Goal: Task Accomplishment & Management: Use online tool/utility

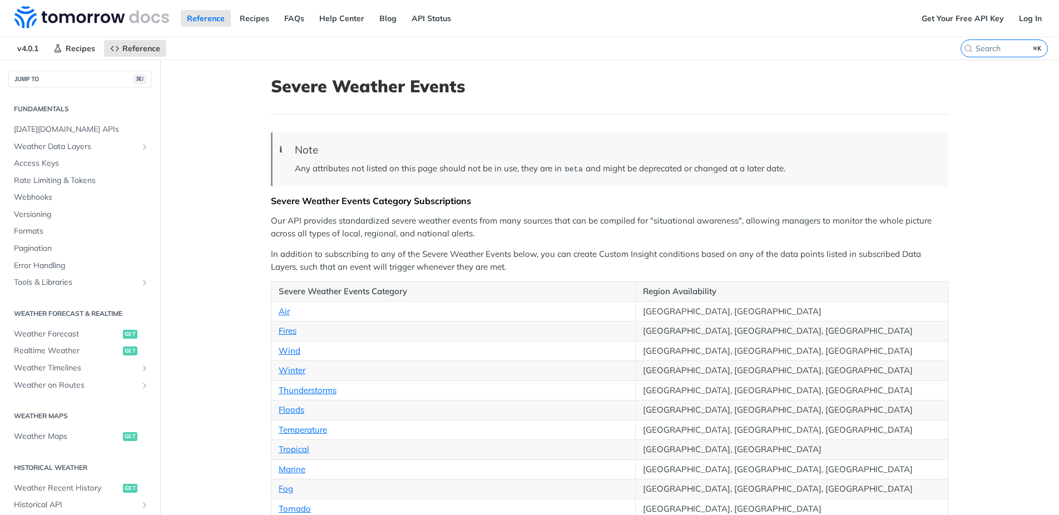
scroll to position [412, 0]
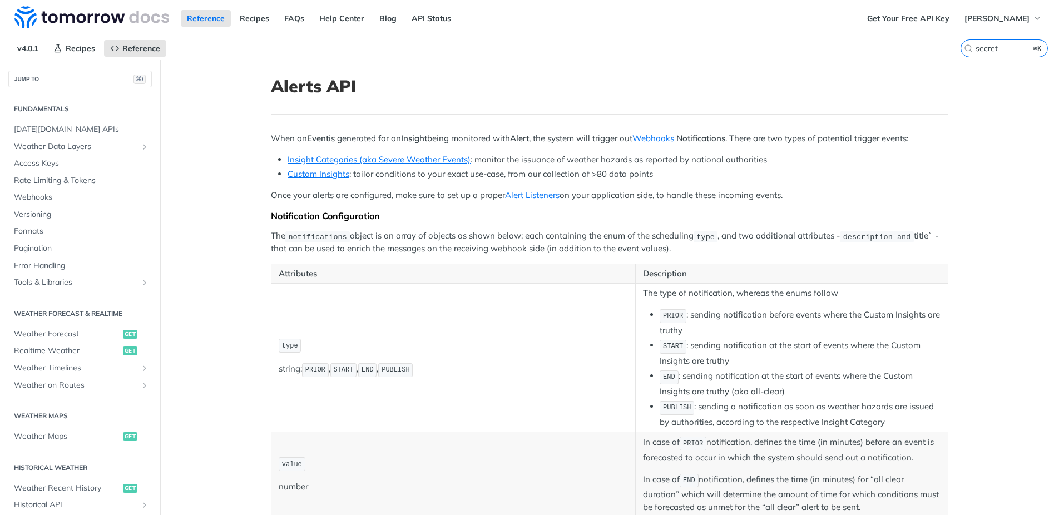
scroll to position [344, 0]
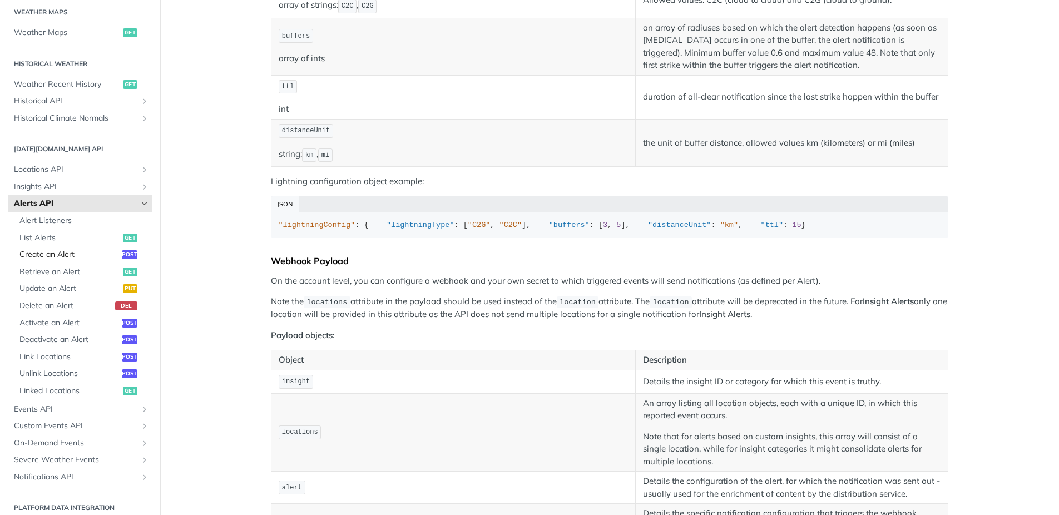
click at [43, 255] on span "Create an Alert" at bounding box center [69, 254] width 100 height 11
select select "true"
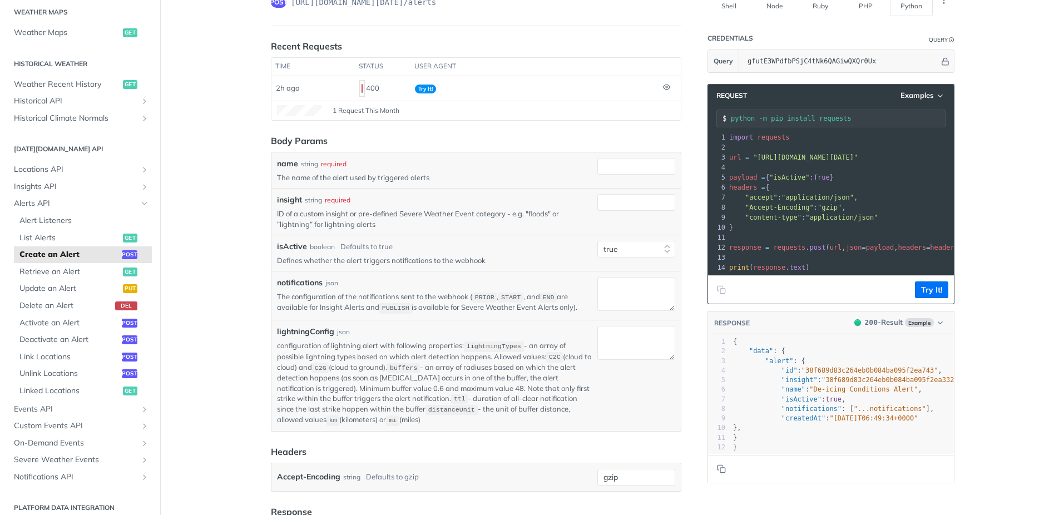
scroll to position [79, 0]
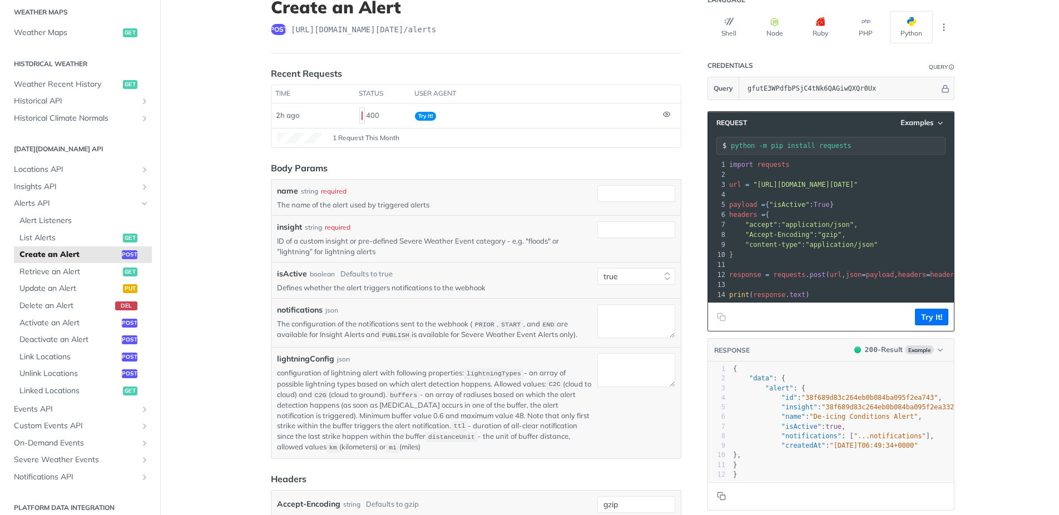
click at [920, 130] on header "Request Examples" at bounding box center [831, 123] width 246 height 22
click at [920, 124] on span "Examples" at bounding box center [916, 122] width 33 height 9
drag, startPoint x: 892, startPoint y: 143, endPoint x: 940, endPoint y: 155, distance: 49.2
click at [893, 143] on div "Request Example" at bounding box center [892, 142] width 110 height 16
type input "string"
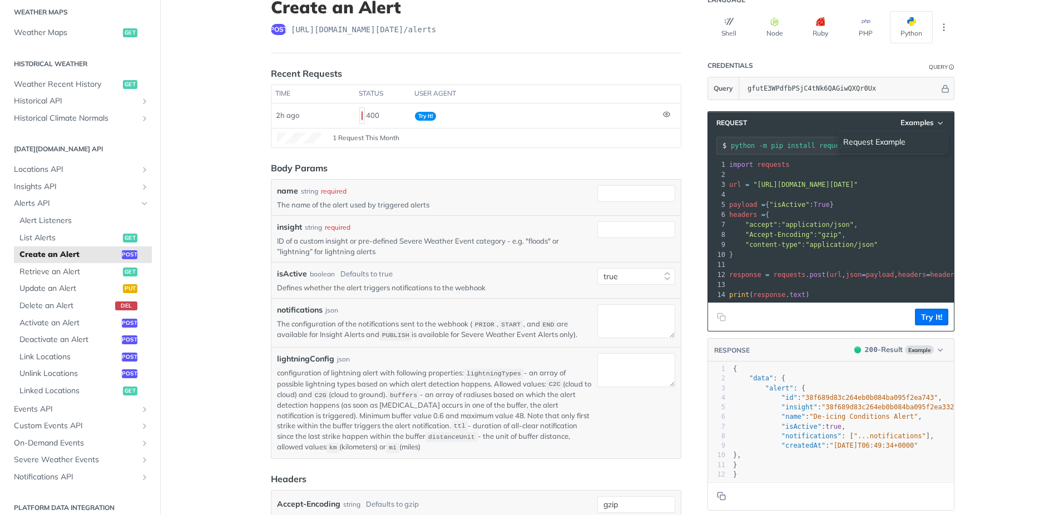
type input "string"
type textarea "string"
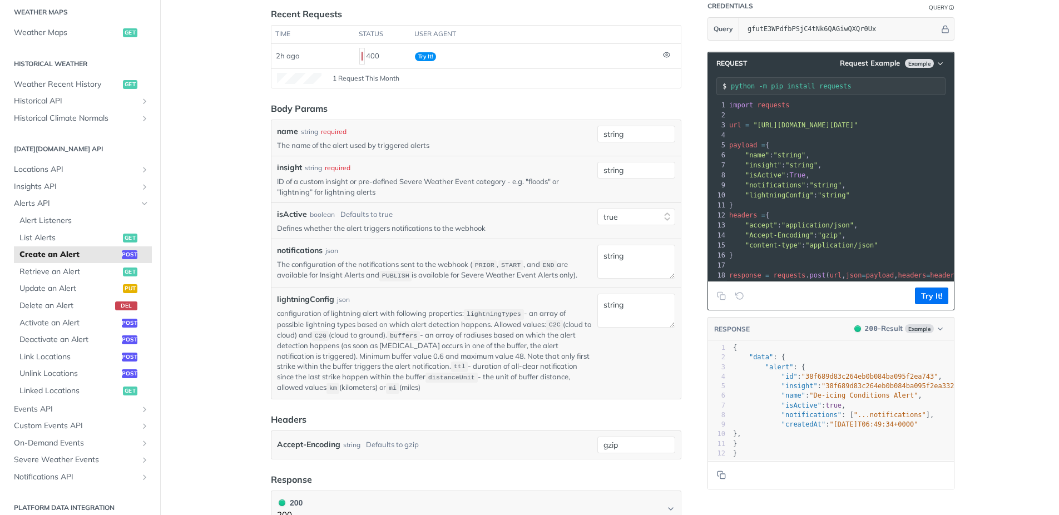
scroll to position [175, 0]
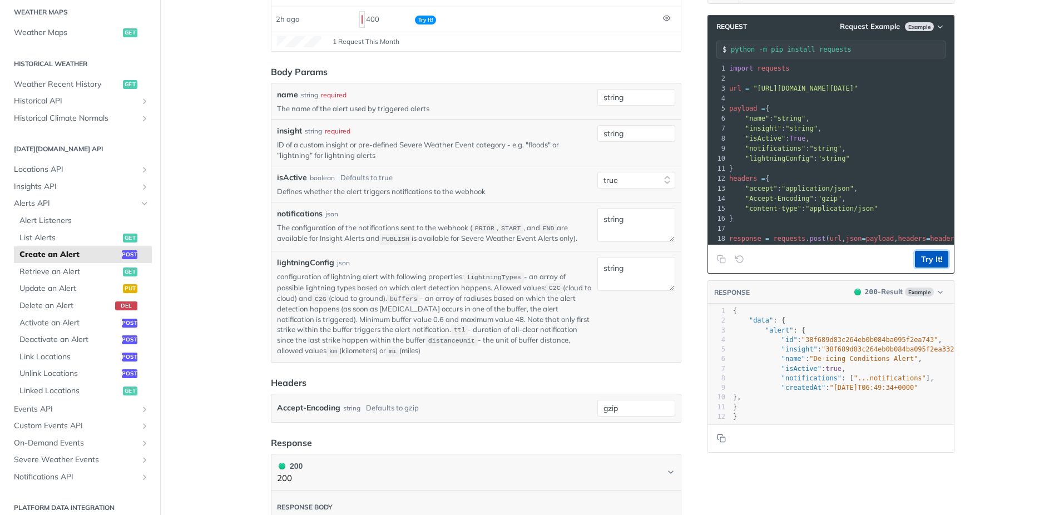
click at [930, 261] on button "Try It!" at bounding box center [931, 259] width 33 height 17
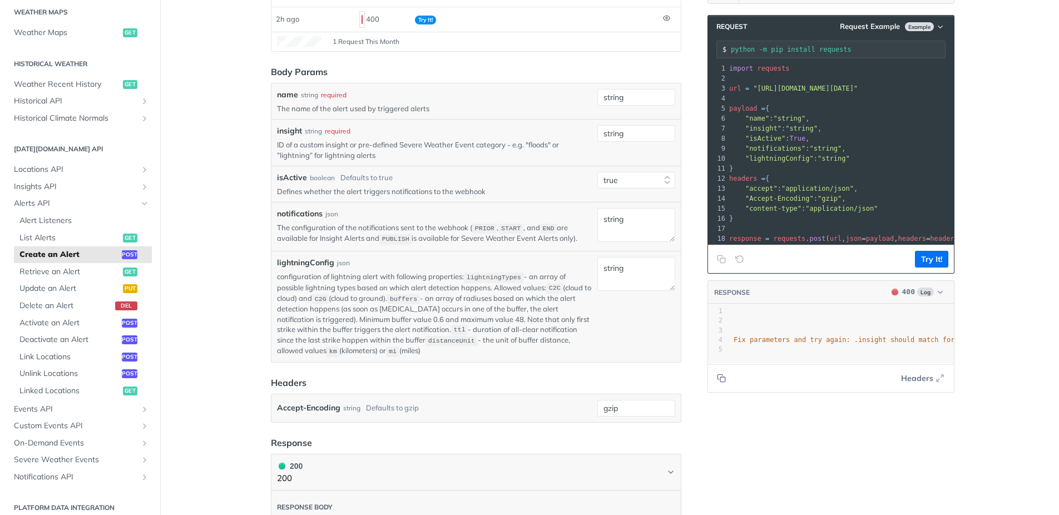
scroll to position [0, 361]
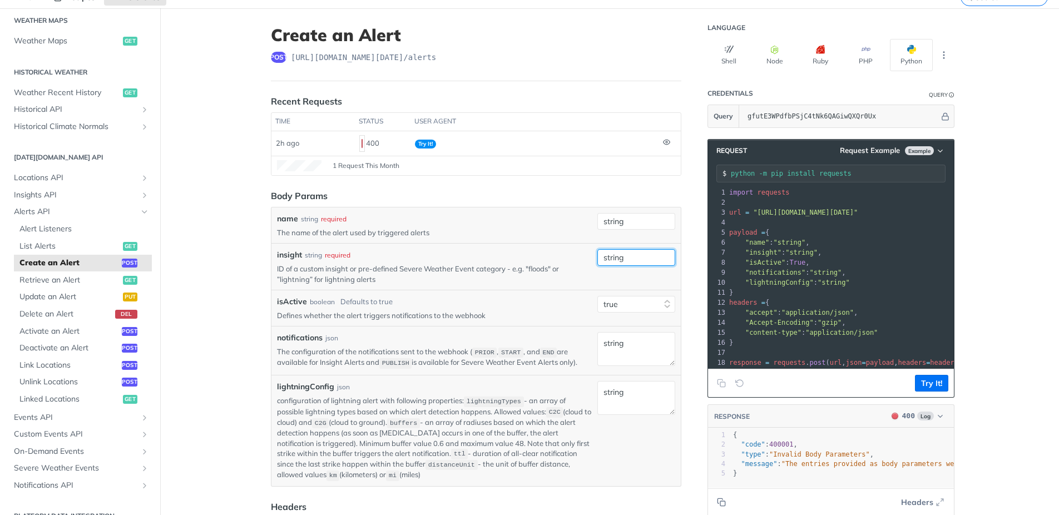
click at [643, 261] on input "string" at bounding box center [636, 257] width 78 height 17
type input "floods"
click at [973, 299] on main "JUMP TO ⌘/ Fundamentals Tomorrow.io APIs Weather Data Layers Core Probabilistic…" at bounding box center [529, 418] width 1059 height 821
click at [935, 386] on button "Try It!" at bounding box center [931, 383] width 33 height 17
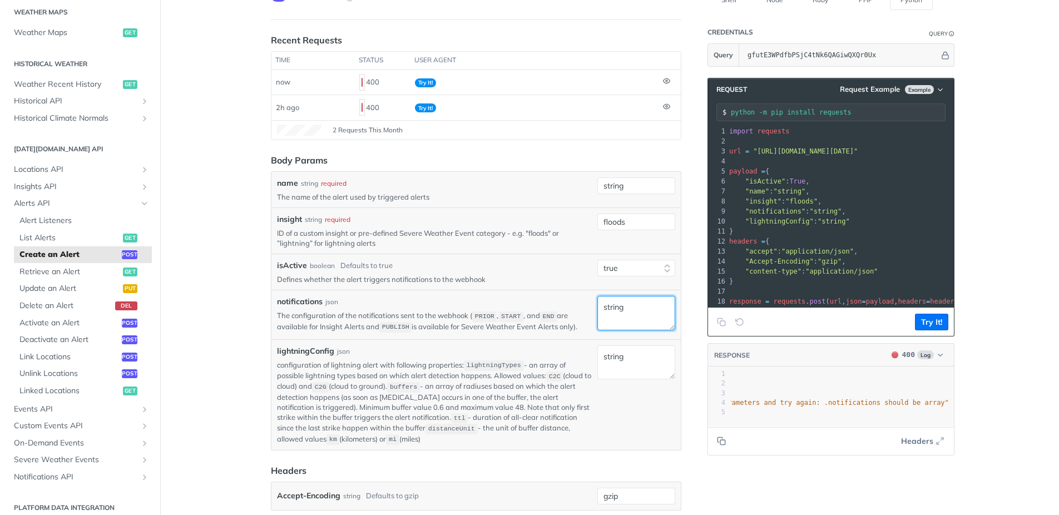
drag, startPoint x: 636, startPoint y: 313, endPoint x: 546, endPoint y: 301, distance: 90.8
click at [597, 301] on textarea "string" at bounding box center [636, 313] width 78 height 34
click at [939, 322] on button "Try It!" at bounding box center [931, 322] width 33 height 17
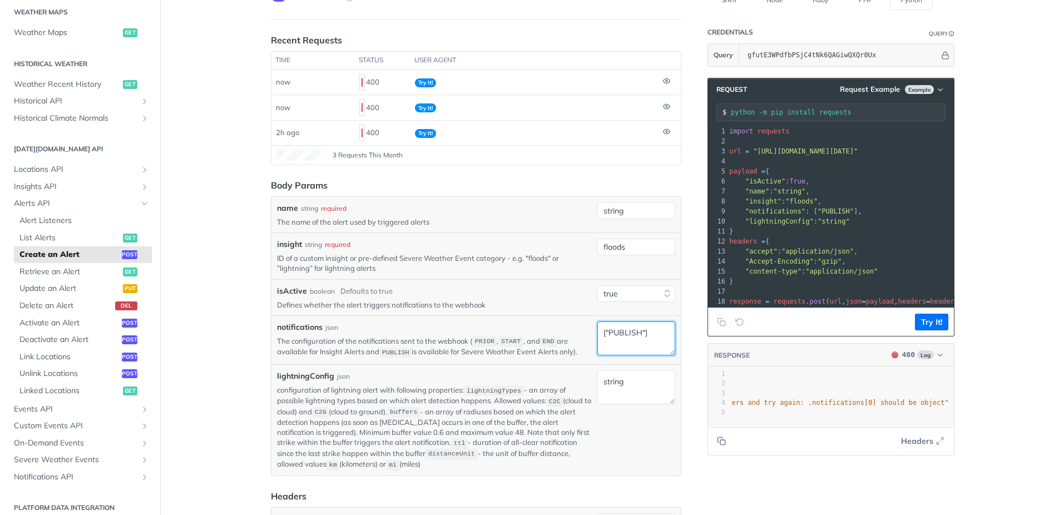
drag, startPoint x: 608, startPoint y: 335, endPoint x: 676, endPoint y: 340, distance: 68.0
click at [608, 335] on textarea "["PUBLISH"]" at bounding box center [636, 338] width 78 height 34
click at [926, 323] on button "Try It!" at bounding box center [931, 322] width 33 height 17
click at [624, 334] on textarea "[PUBLISH]" at bounding box center [636, 338] width 78 height 34
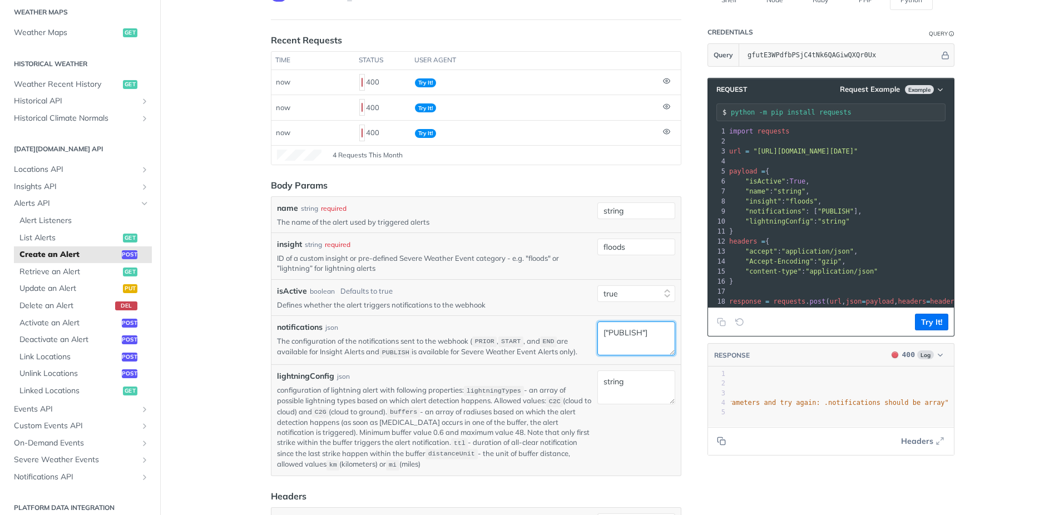
click at [604, 335] on textarea "["PUBLISH"]" at bounding box center [636, 338] width 78 height 34
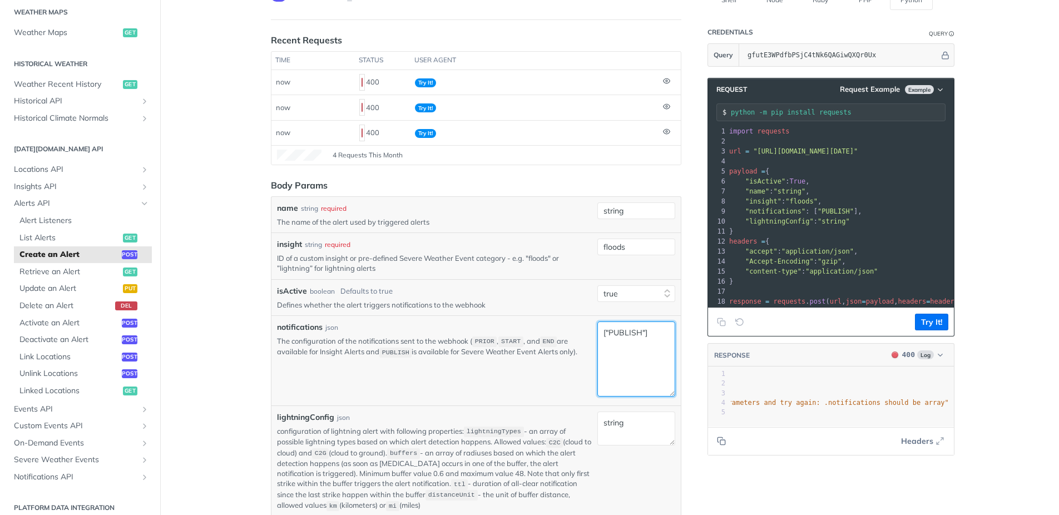
drag, startPoint x: 671, startPoint y: 351, endPoint x: 666, endPoint y: 405, distance: 53.6
click at [666, 397] on textarea "["PUBLISH"]" at bounding box center [636, 358] width 78 height 75
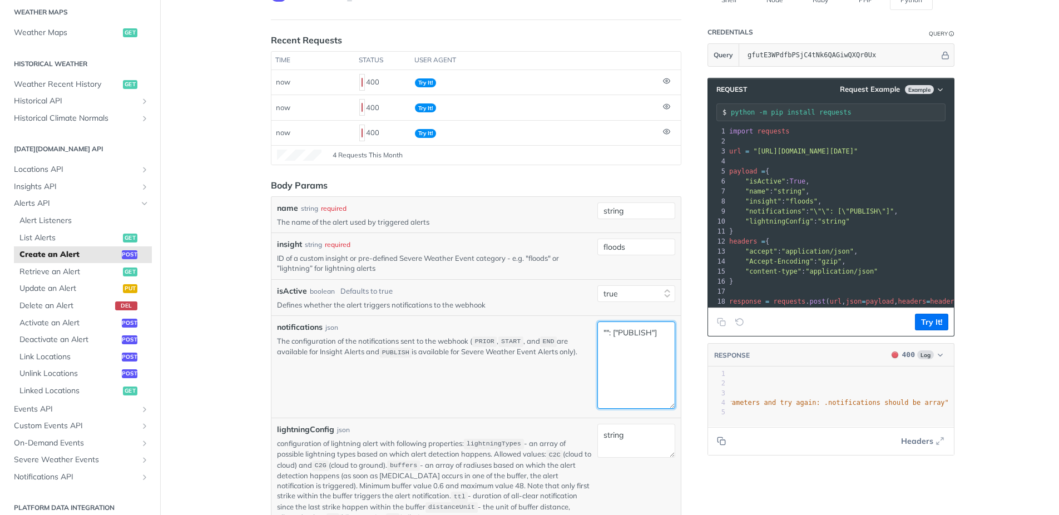
click at [601, 338] on textarea """: ["PUBLISH"]" at bounding box center [636, 364] width 78 height 87
drag, startPoint x: 655, startPoint y: 346, endPoint x: 682, endPoint y: 348, distance: 27.9
click at [655, 346] on textarea "{"type": ["PUBLISH"]" at bounding box center [636, 364] width 78 height 87
type textarea "{"type": ["PUBLISH"]}"
drag, startPoint x: 935, startPoint y: 321, endPoint x: 951, endPoint y: 335, distance: 21.3
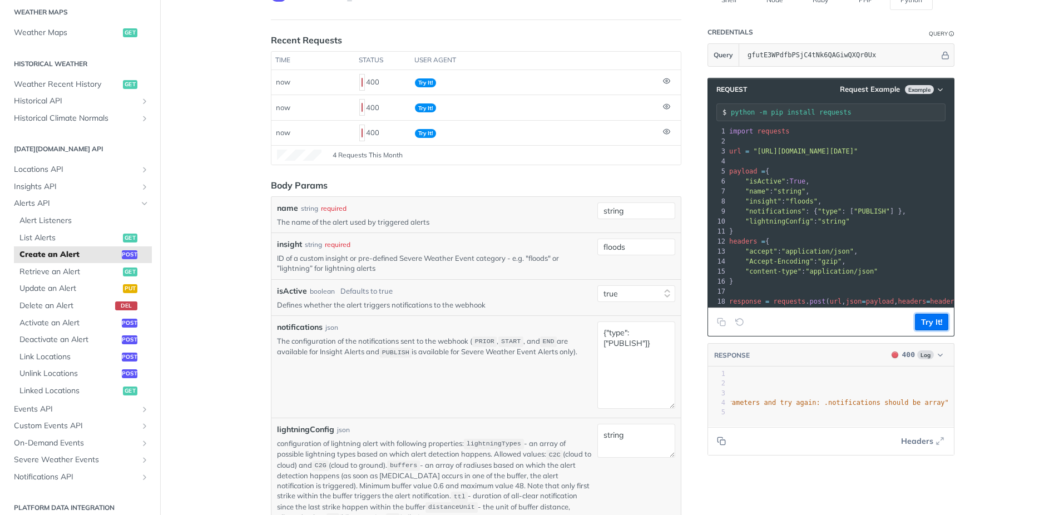
click at [935, 322] on button "Try It!" at bounding box center [931, 322] width 33 height 17
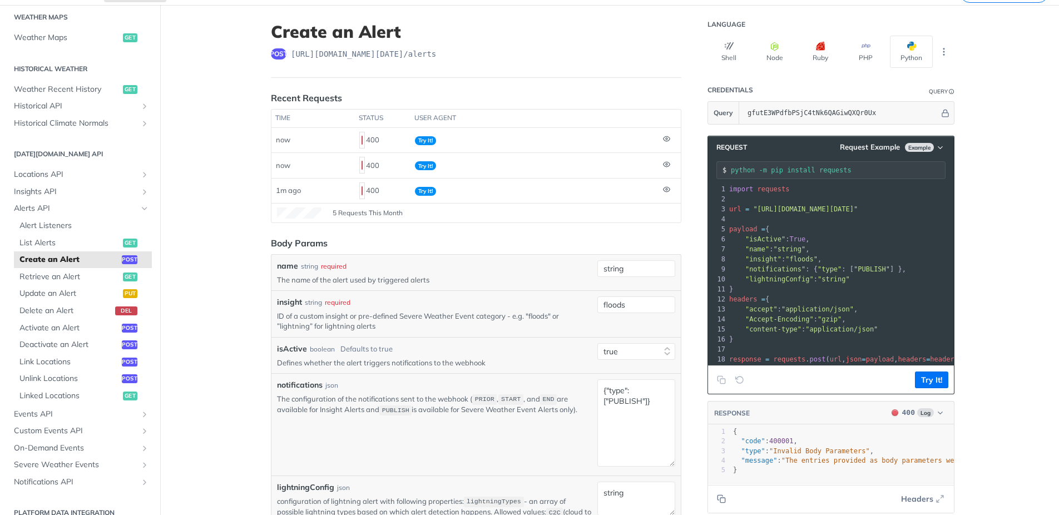
scroll to position [60, 0]
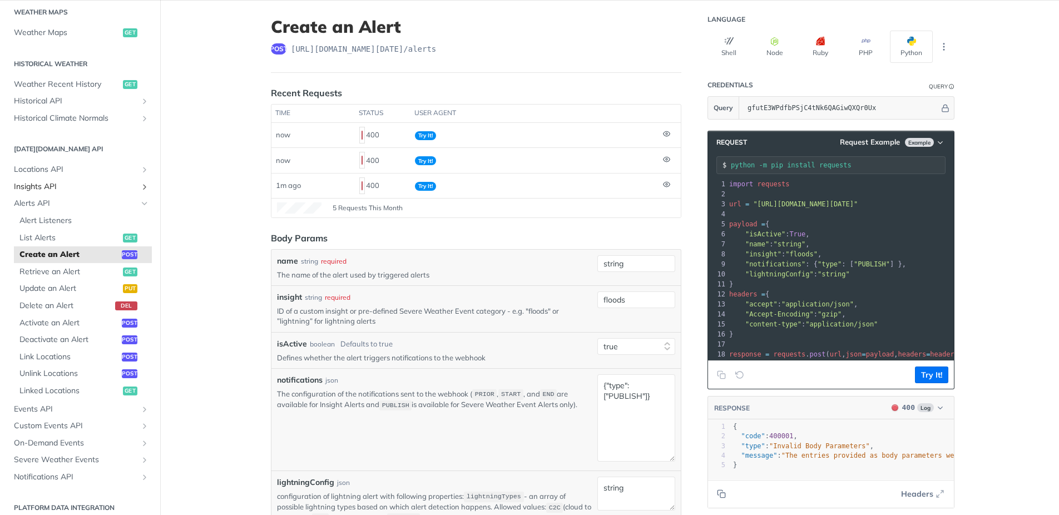
drag, startPoint x: 36, startPoint y: 183, endPoint x: 100, endPoint y: 186, distance: 64.0
click at [37, 184] on span "Insights API" at bounding box center [75, 186] width 123 height 11
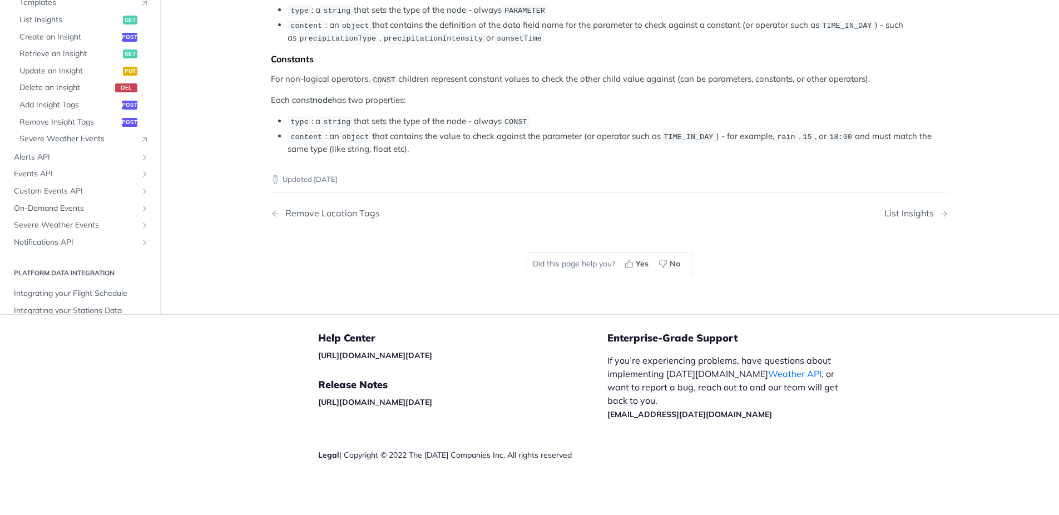
scroll to position [2128, 0]
click at [54, 9] on span "Templates" at bounding box center [76, 3] width 115 height 11
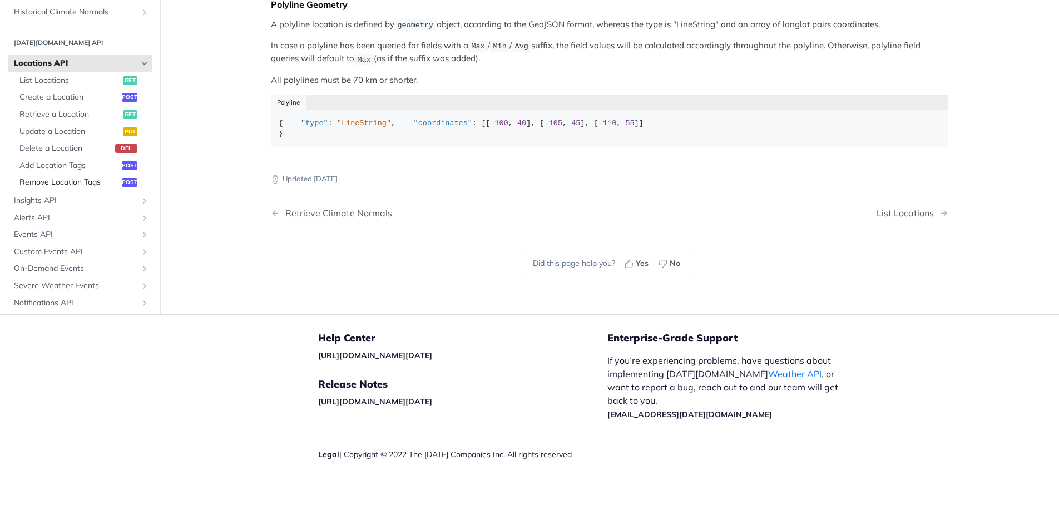
scroll to position [241, 0]
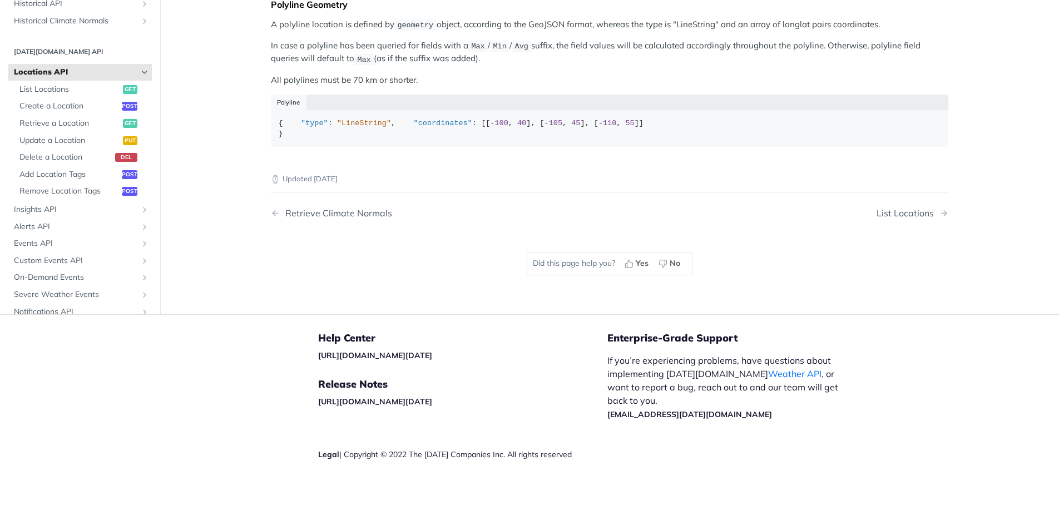
click at [63, 57] on h2 "Tomorrow.io API" at bounding box center [79, 52] width 143 height 10
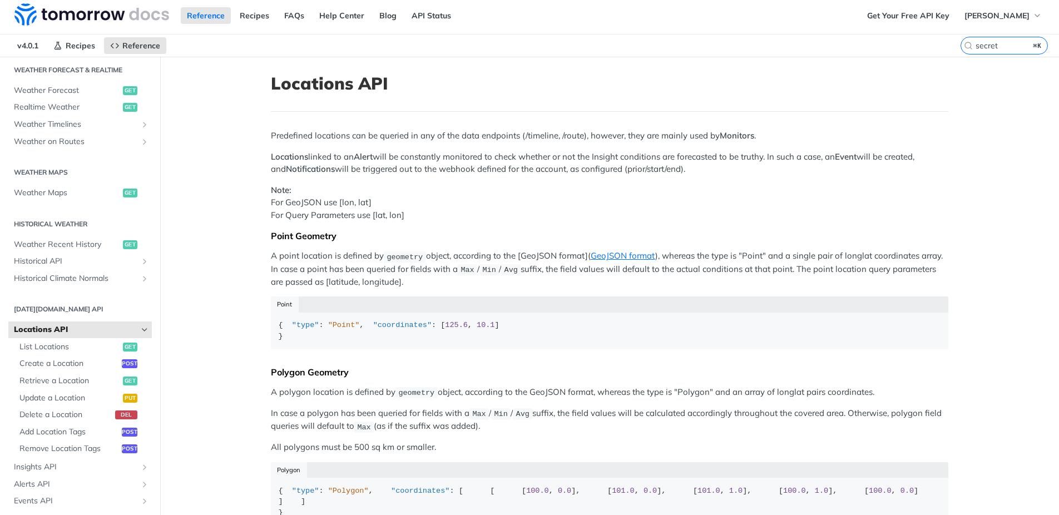
scroll to position [0, 0]
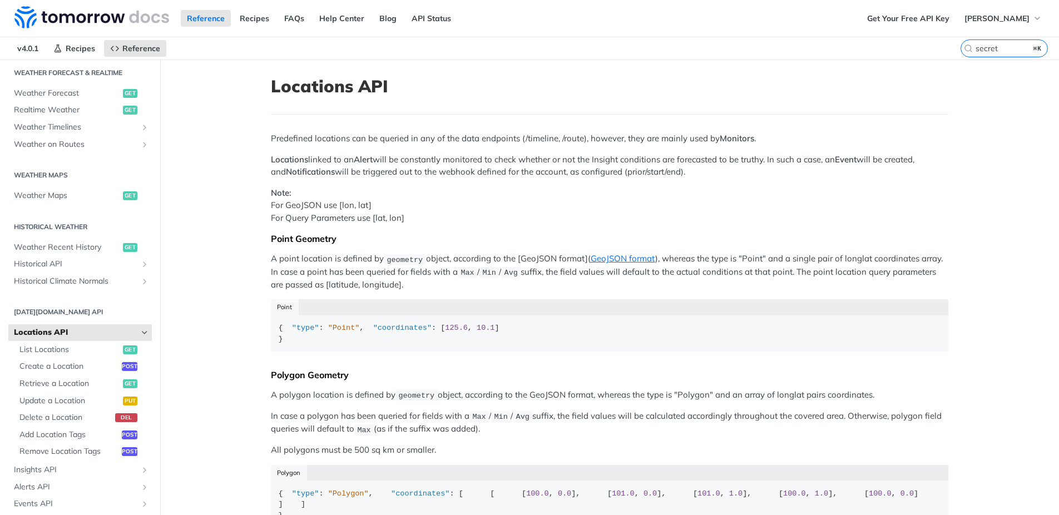
click at [80, 335] on span "Locations API" at bounding box center [75, 332] width 123 height 11
click at [138, 334] on link "Locations API" at bounding box center [79, 332] width 143 height 17
click at [146, 333] on icon "Hide subpages for Locations API" at bounding box center [144, 332] width 9 height 9
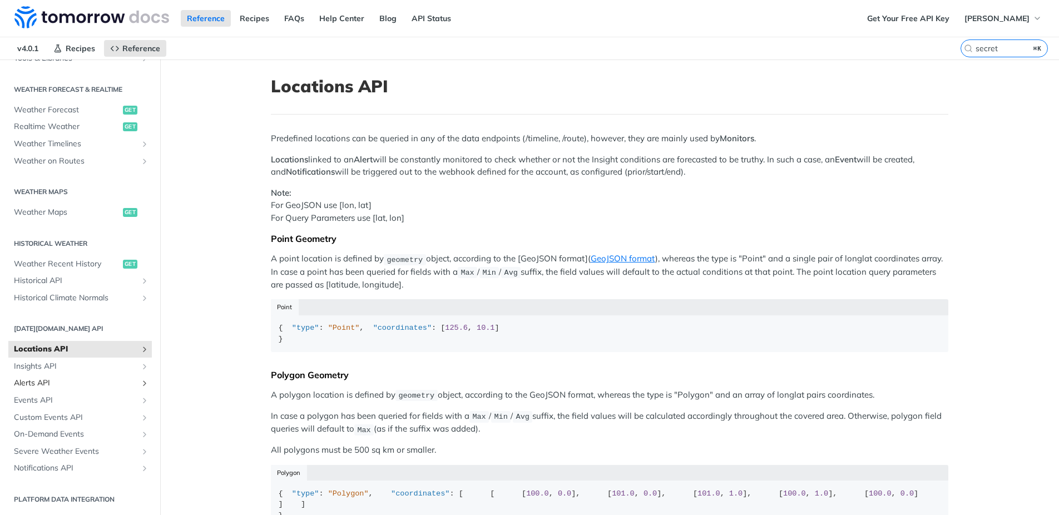
click at [37, 380] on span "Alerts API" at bounding box center [75, 383] width 123 height 11
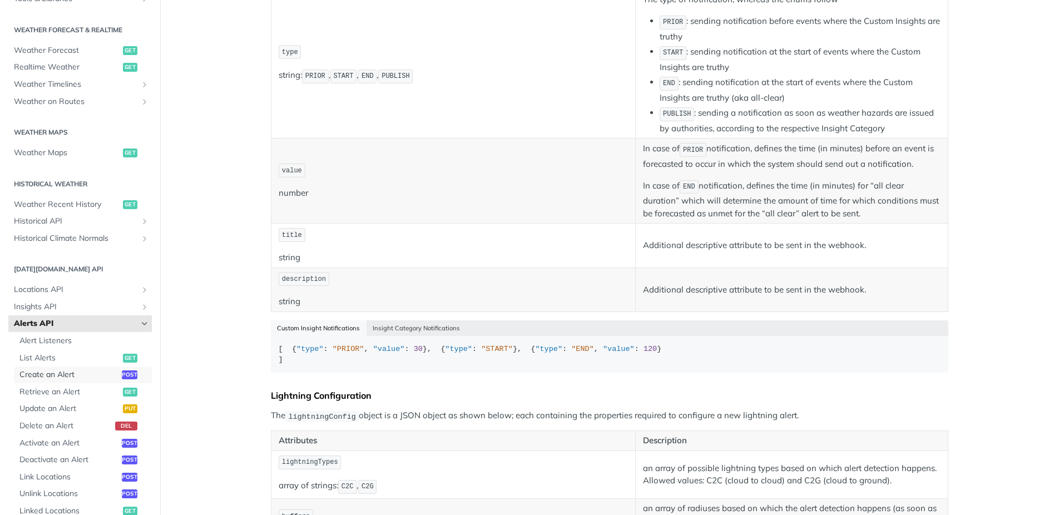
scroll to position [298, 0]
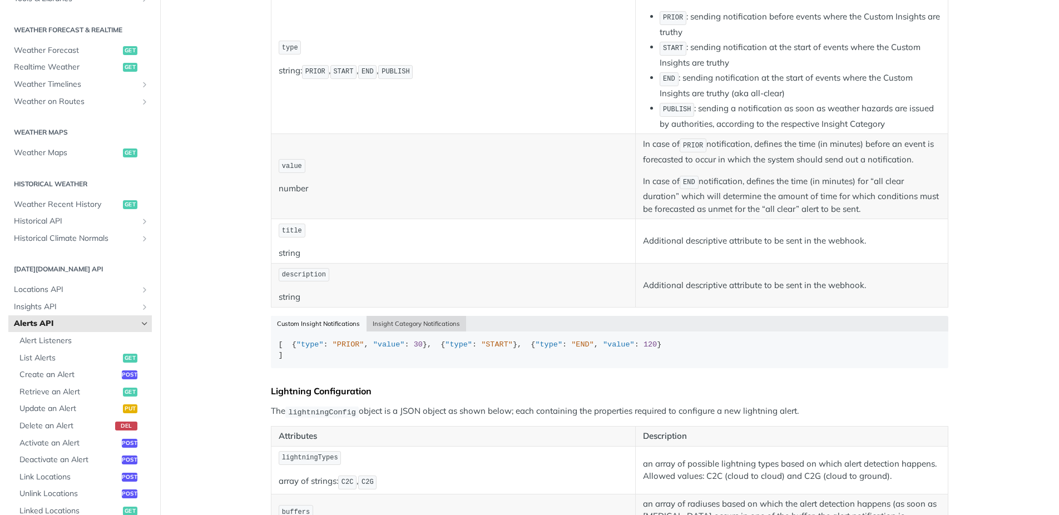
click at [416, 320] on button "Insight Category Notifications" at bounding box center [416, 324] width 100 height 16
click at [338, 323] on button "Custom Insight Notifications" at bounding box center [319, 324] width 96 height 16
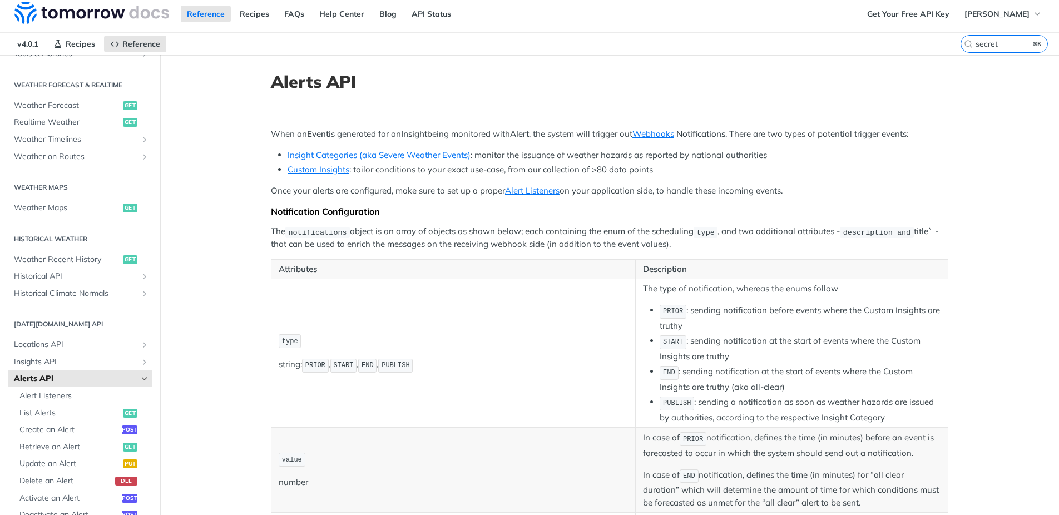
scroll to position [0, 0]
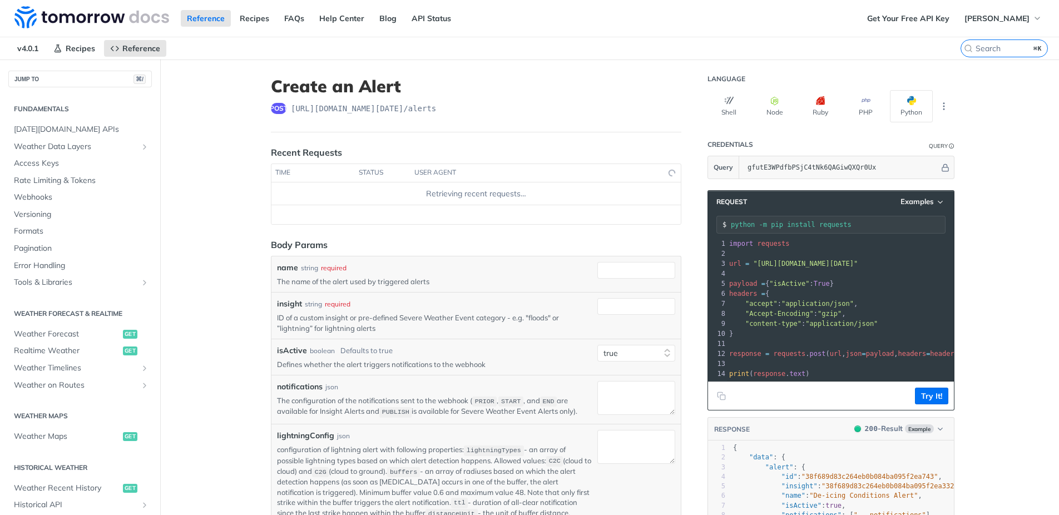
select select "true"
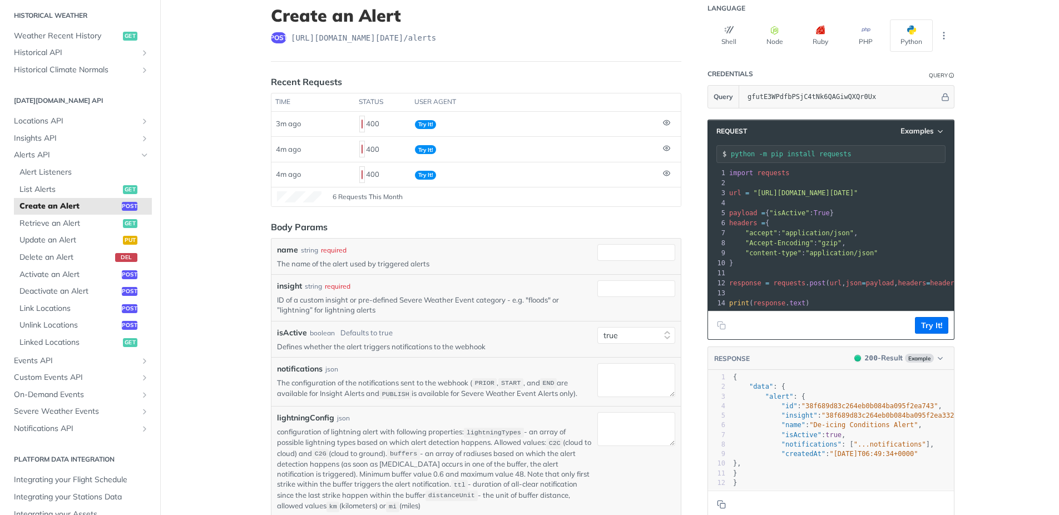
scroll to position [105, 0]
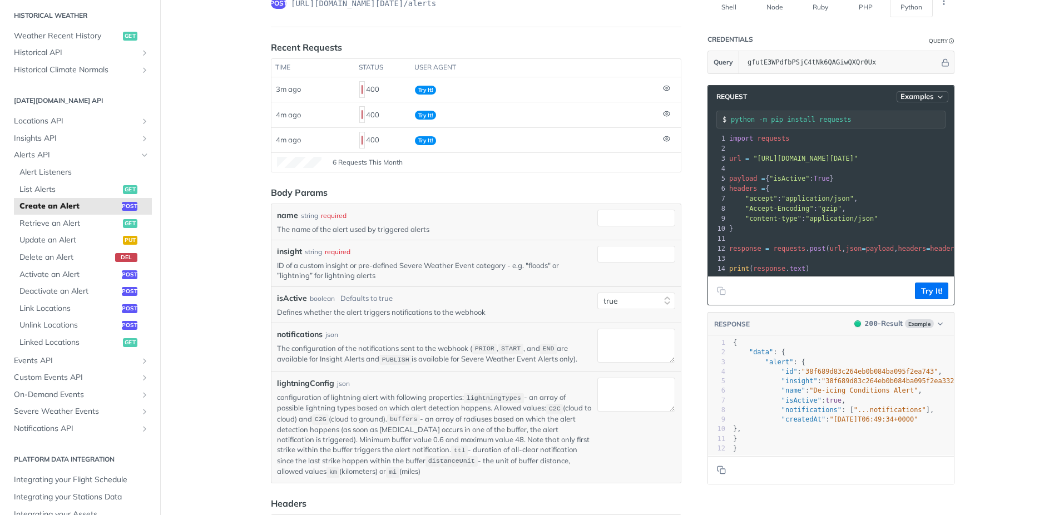
click at [930, 95] on span "Examples" at bounding box center [916, 96] width 33 height 9
click at [898, 117] on div "Request Example" at bounding box center [892, 116] width 110 height 16
type input "string"
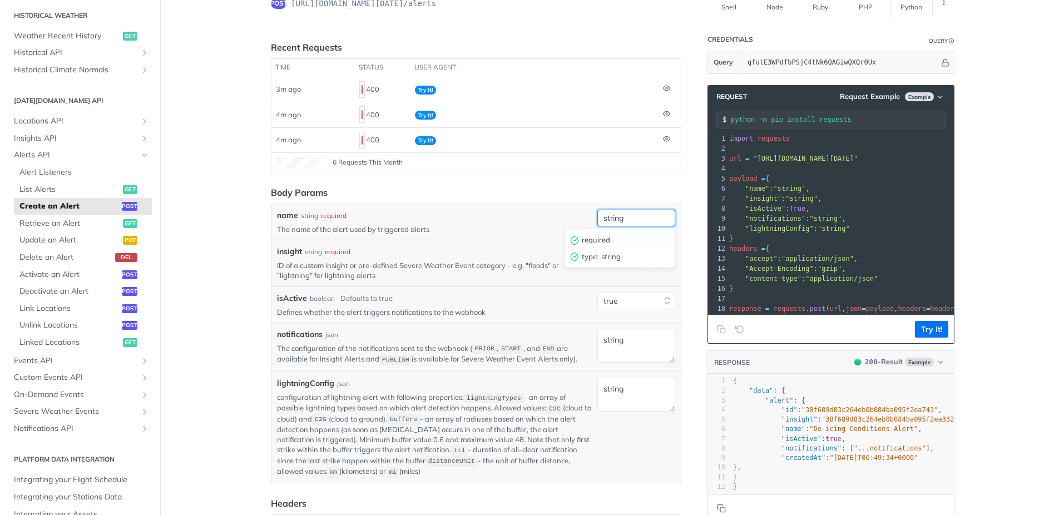
drag, startPoint x: 641, startPoint y: 218, endPoint x: 571, endPoint y: 218, distance: 70.1
click at [597, 218] on input "string" at bounding box center [636, 218] width 78 height 17
type input "Severe Weather Alert"
click at [630, 258] on input "string" at bounding box center [636, 254] width 78 height 17
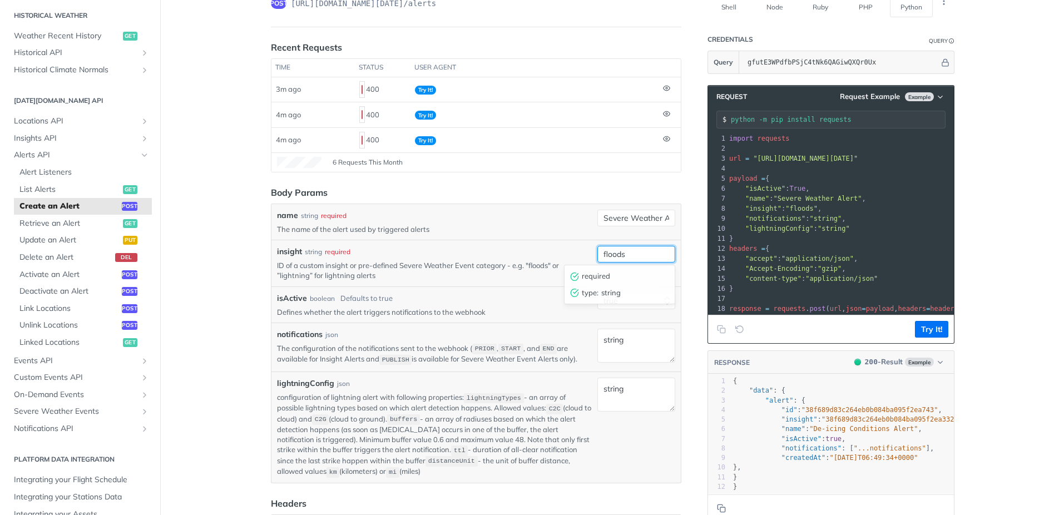
type input "floods"
type textarea "string"
drag, startPoint x: 626, startPoint y: 344, endPoint x: 554, endPoint y: 340, distance: 72.4
click at [597, 340] on textarea "string" at bounding box center [636, 346] width 78 height 34
type textarea "[ {"type": "PUBLISH"} ]"
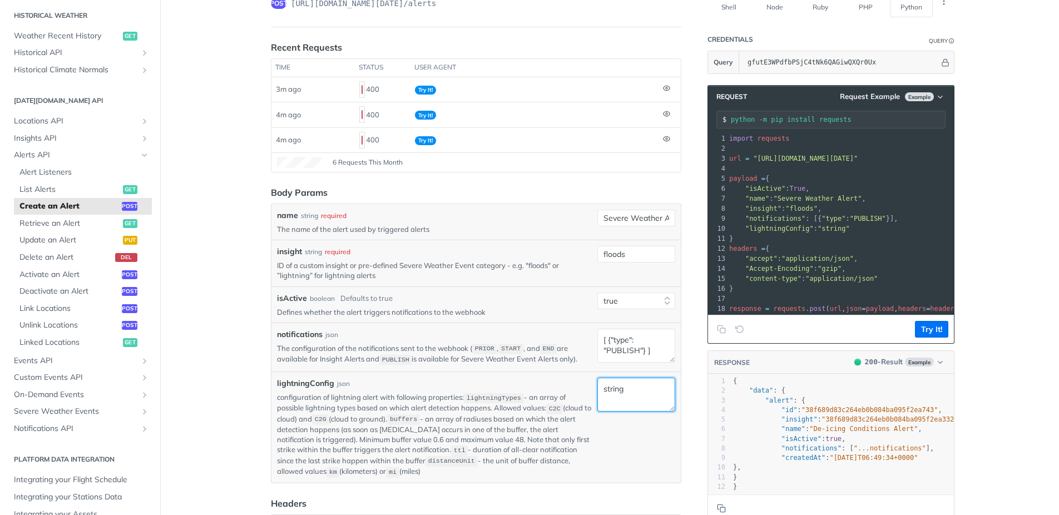
click at [634, 390] on textarea "string" at bounding box center [636, 395] width 78 height 34
type textarea "string"
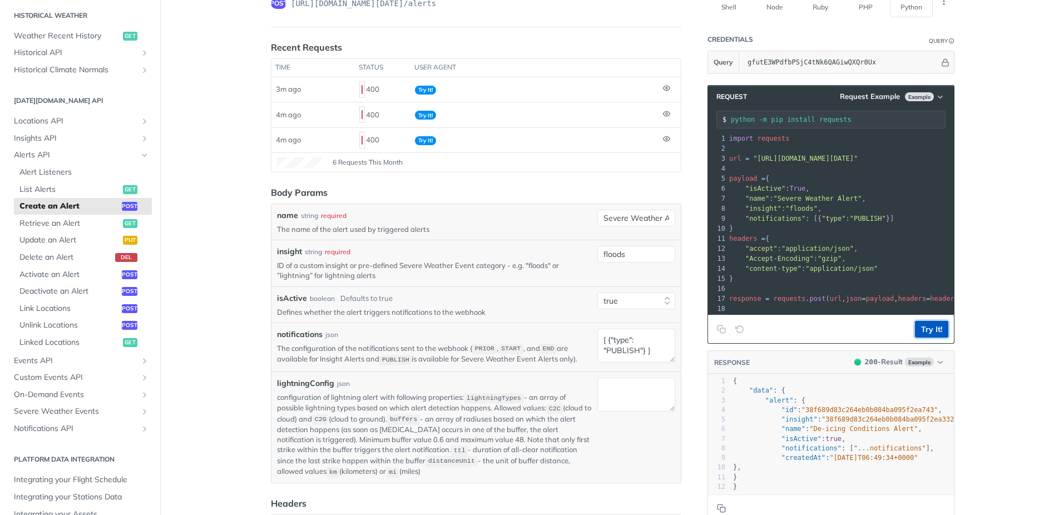
drag, startPoint x: 934, startPoint y: 332, endPoint x: 942, endPoint y: 333, distance: 7.9
click at [934, 332] on button "Try It!" at bounding box center [931, 329] width 33 height 17
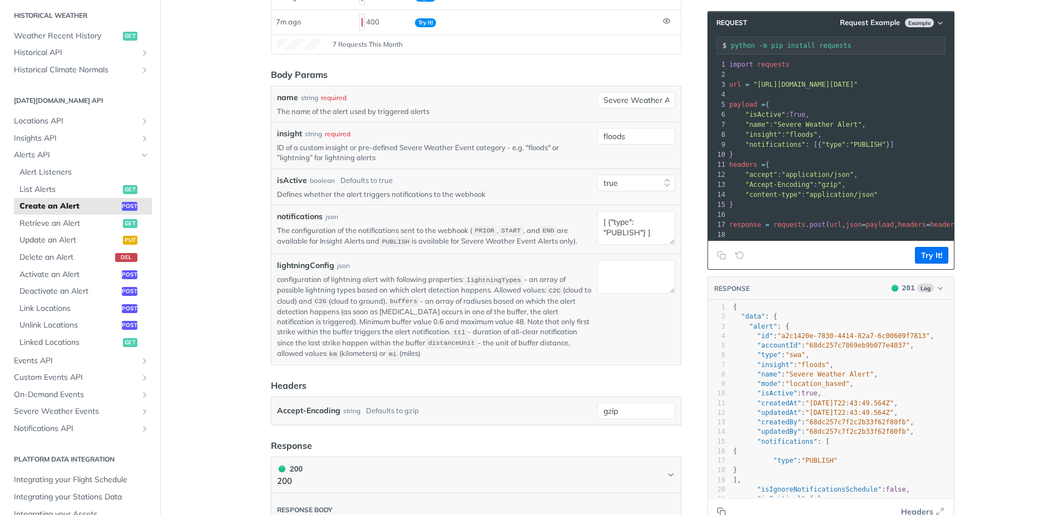
scroll to position [220, 0]
click at [643, 237] on textarea "[ {"type": "PUBLISH"} ]" at bounding box center [636, 231] width 78 height 34
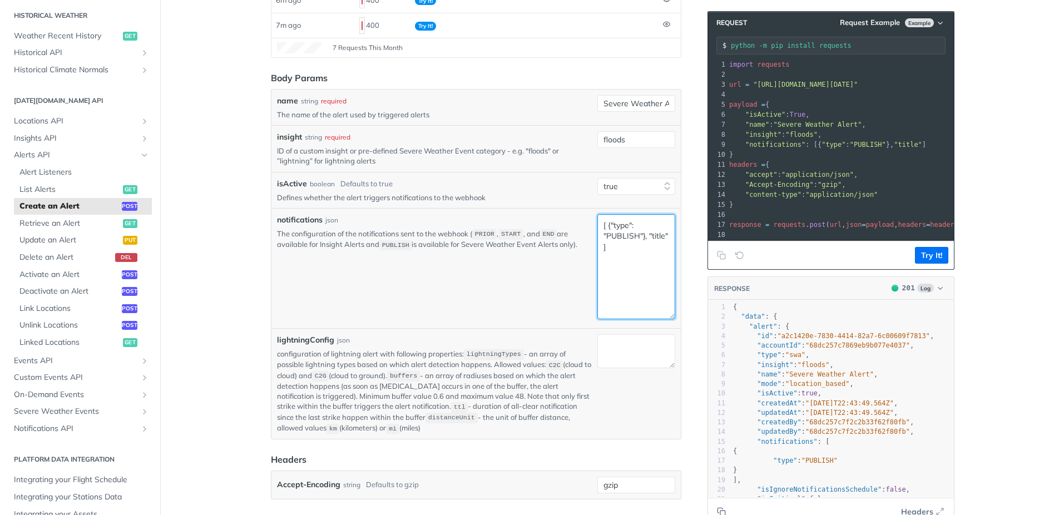
drag, startPoint x: 673, startPoint y: 246, endPoint x: 676, endPoint y: 321, distance: 75.7
click at [675, 319] on textarea "[ {"type": "PUBLISH"}, "title" ]" at bounding box center [636, 266] width 78 height 105
click at [648, 238] on textarea "[ {"type": "PUBLISH"}, "title" ]" at bounding box center [636, 269] width 78 height 110
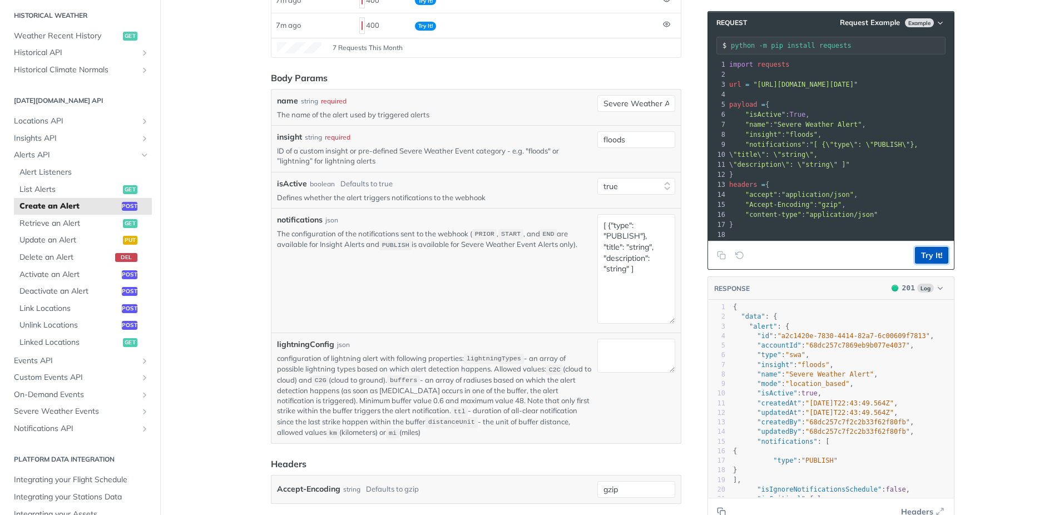
click at [937, 256] on button "Try It!" at bounding box center [931, 255] width 33 height 17
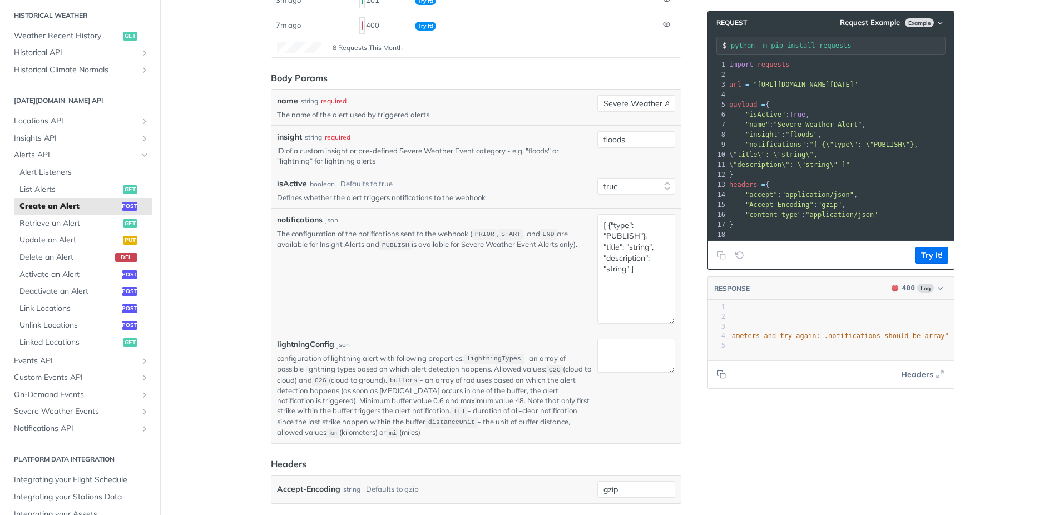
scroll to position [245, 0]
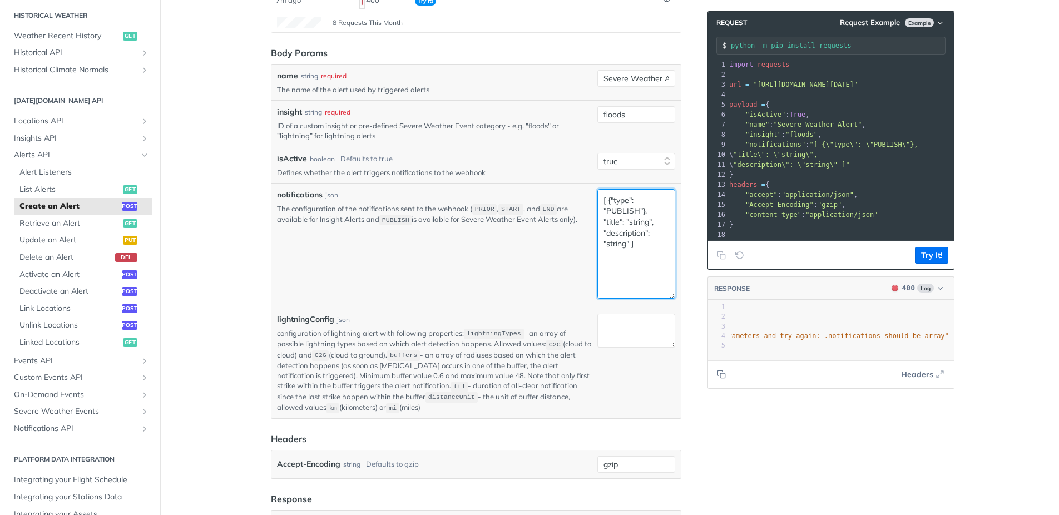
drag, startPoint x: 644, startPoint y: 209, endPoint x: 676, endPoint y: 205, distance: 32.6
click at [645, 209] on textarea "[ {"type": "PUBLISH"}, "title": "string", "description": "string" ]" at bounding box center [636, 244] width 78 height 110
click at [632, 245] on textarea "[ {"type": "PUBLISH", "title": "string", "description": "string" ]" at bounding box center [636, 244] width 78 height 110
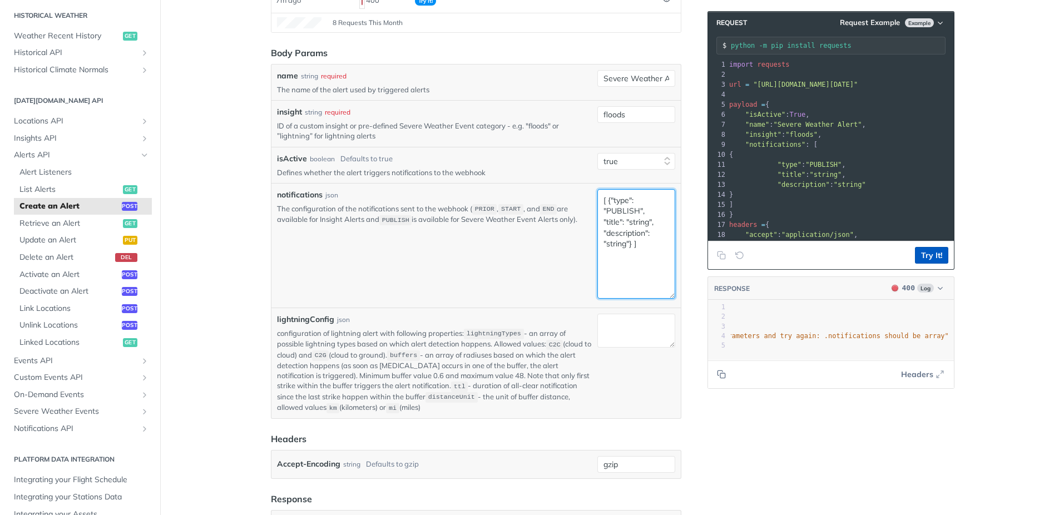
type textarea "[ {"type": "PUBLISH", "title": "string", "description": "string"} ]"
drag, startPoint x: 930, startPoint y: 252, endPoint x: 976, endPoint y: 258, distance: 45.9
click at [931, 252] on button "Try It!" at bounding box center [931, 255] width 33 height 17
drag, startPoint x: 938, startPoint y: 254, endPoint x: 980, endPoint y: 264, distance: 43.4
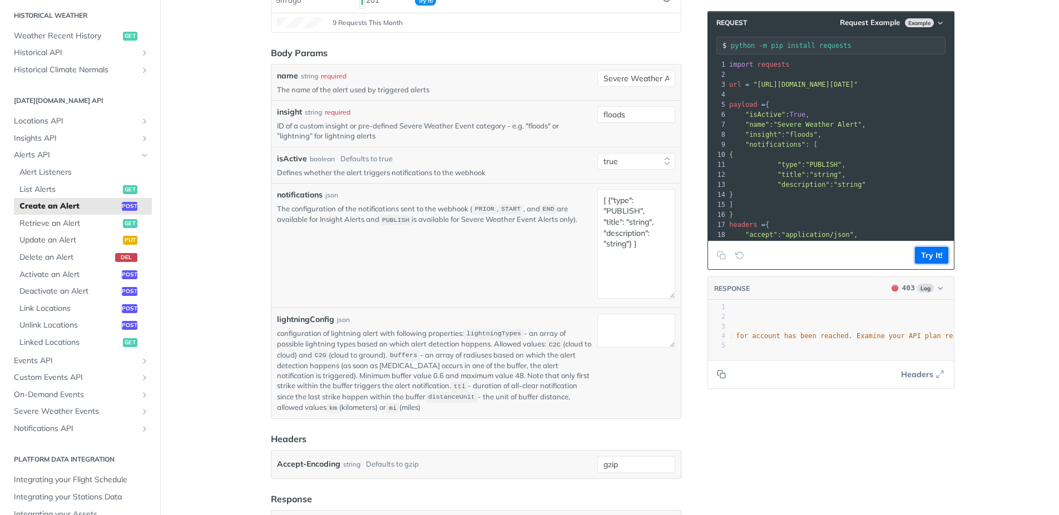
click at [938, 254] on button "Try It!" at bounding box center [931, 255] width 33 height 17
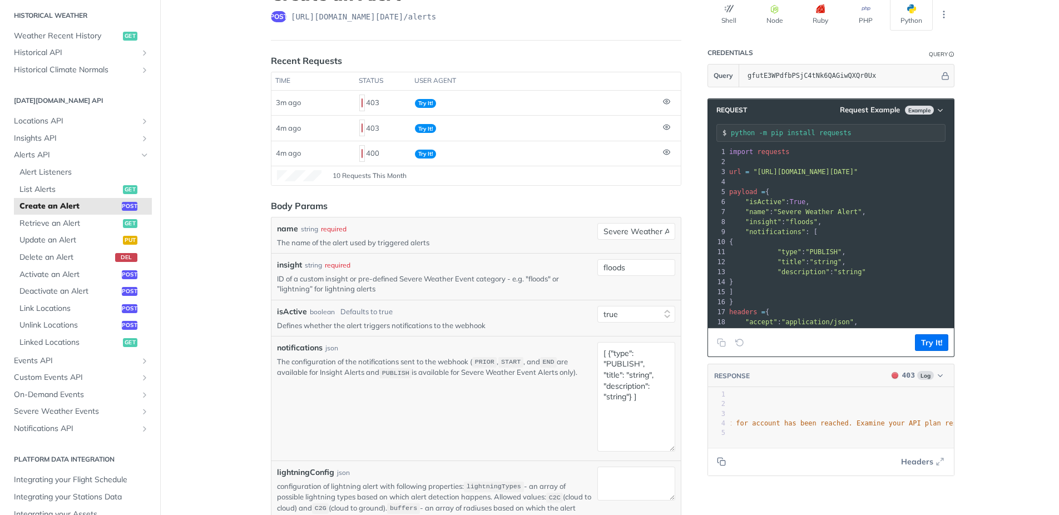
scroll to position [94, 0]
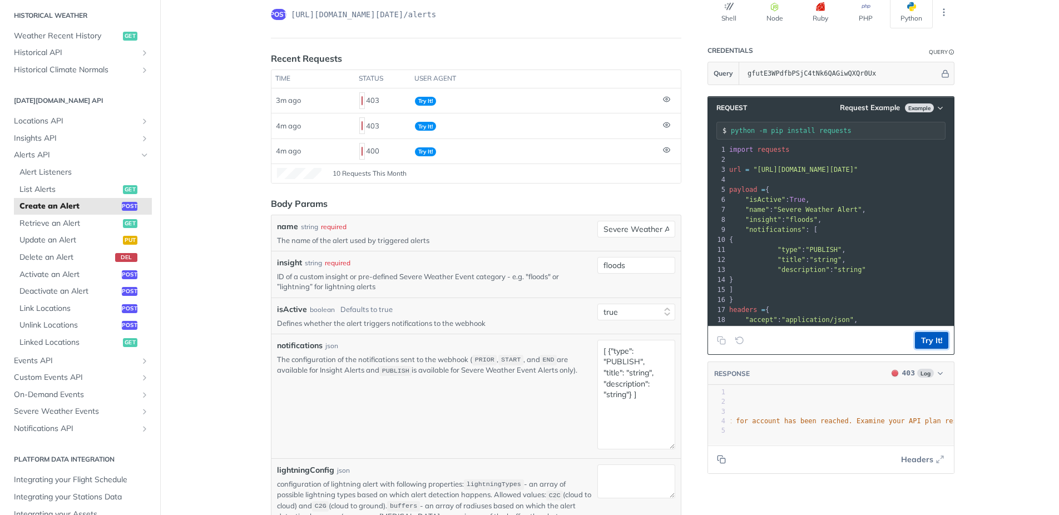
click at [931, 339] on button "Try It!" at bounding box center [931, 340] width 33 height 17
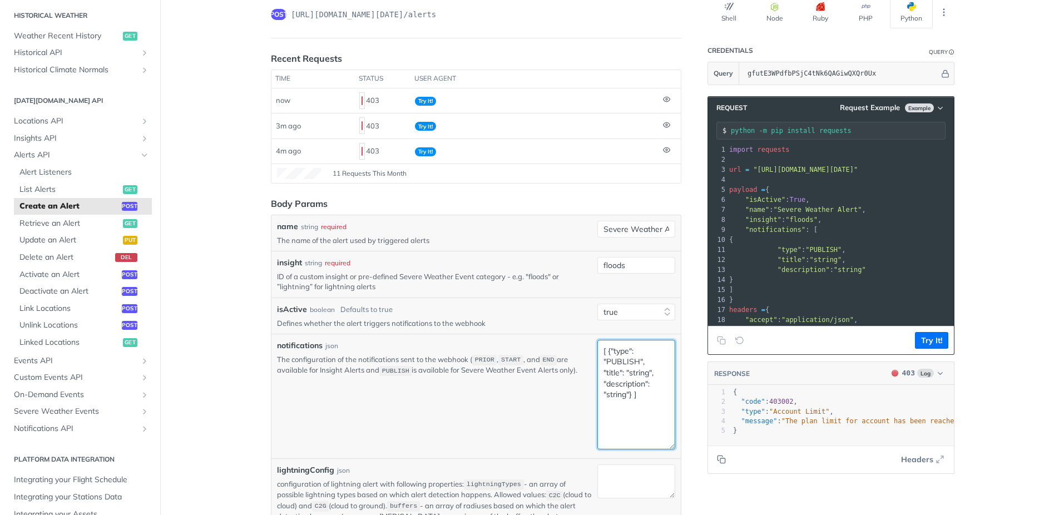
drag, startPoint x: 649, startPoint y: 400, endPoint x: 569, endPoint y: 331, distance: 105.3
click at [597, 340] on textarea "[ {"type": "PUBLISH", "title": "string", "description": "string"} ]" at bounding box center [636, 395] width 78 height 110
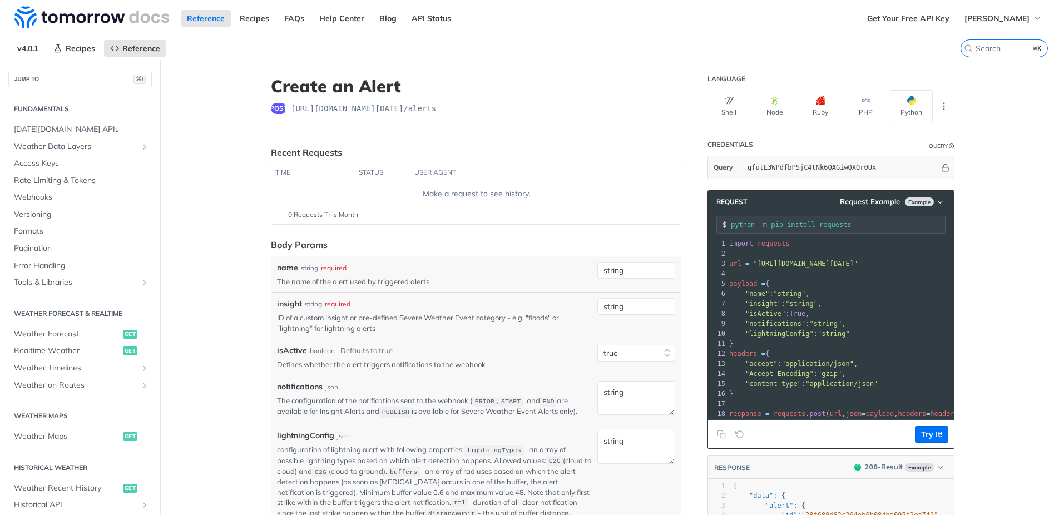
select select "true"
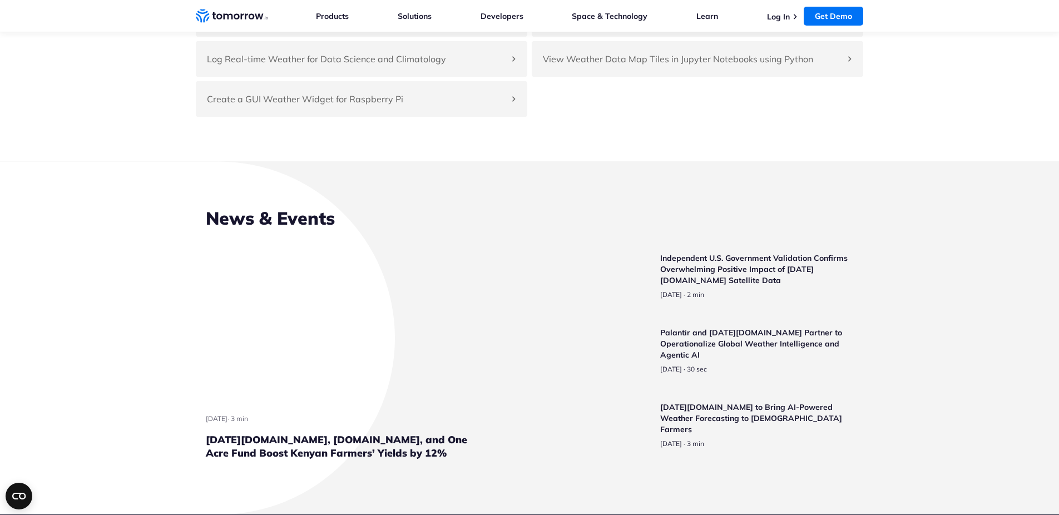
scroll to position [2590, 0]
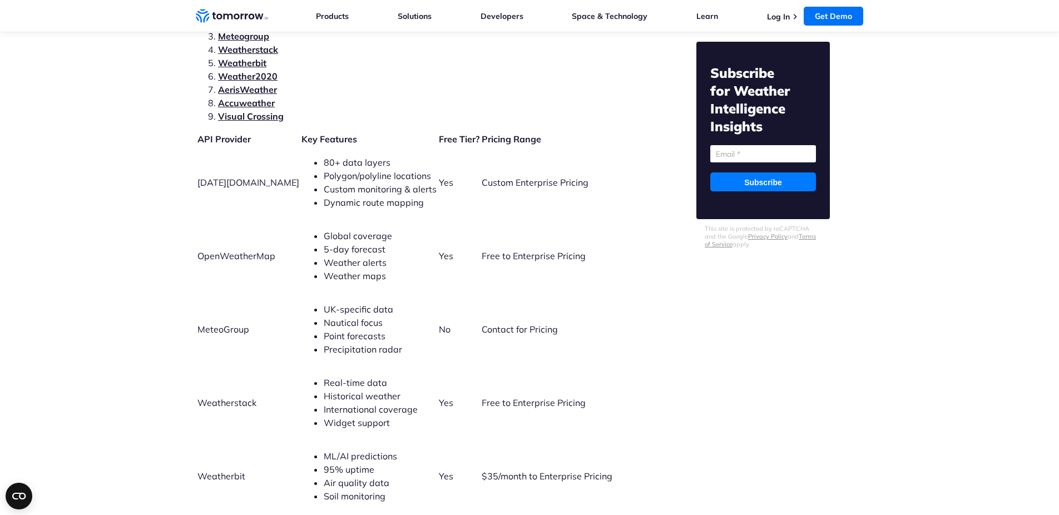
scroll to position [2456, 0]
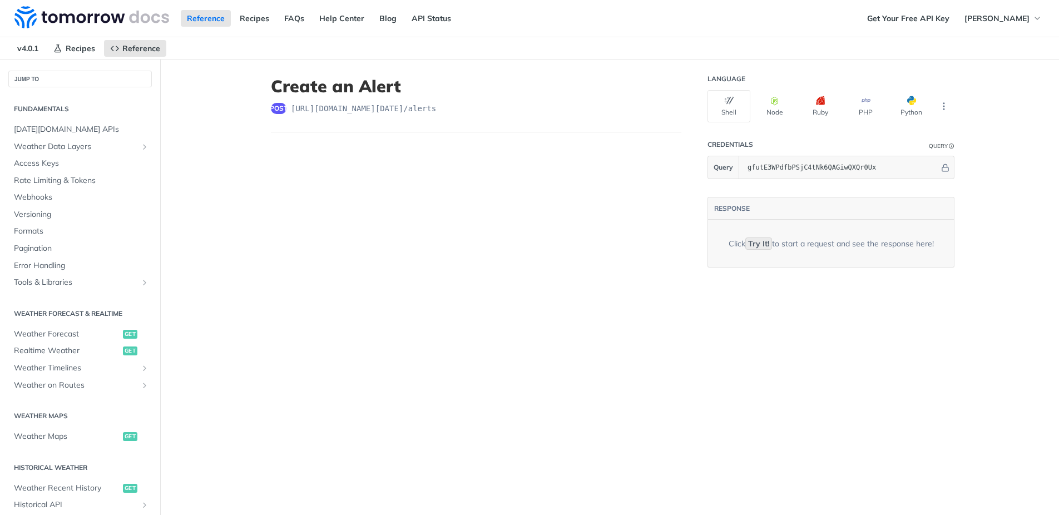
scroll to position [224, 0]
select select "true"
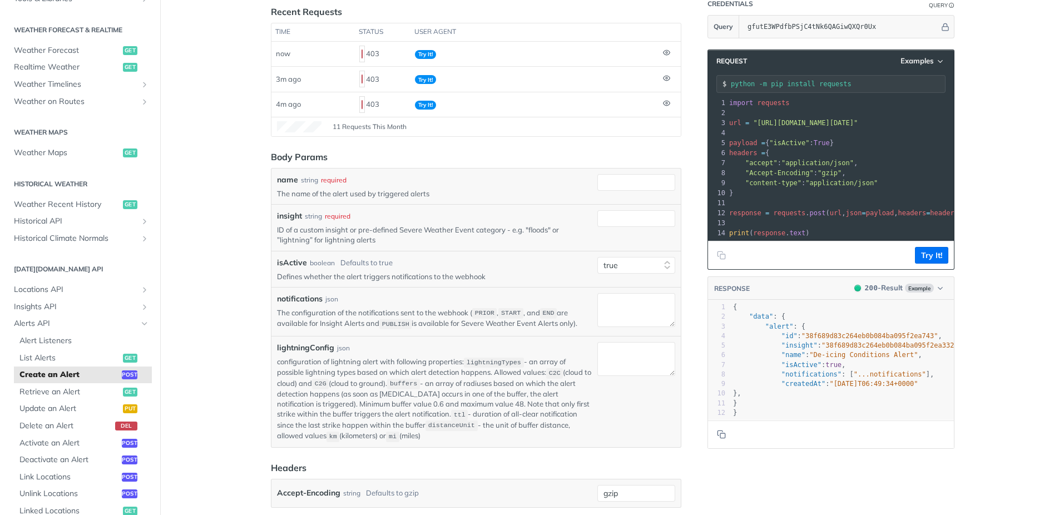
scroll to position [177, 0]
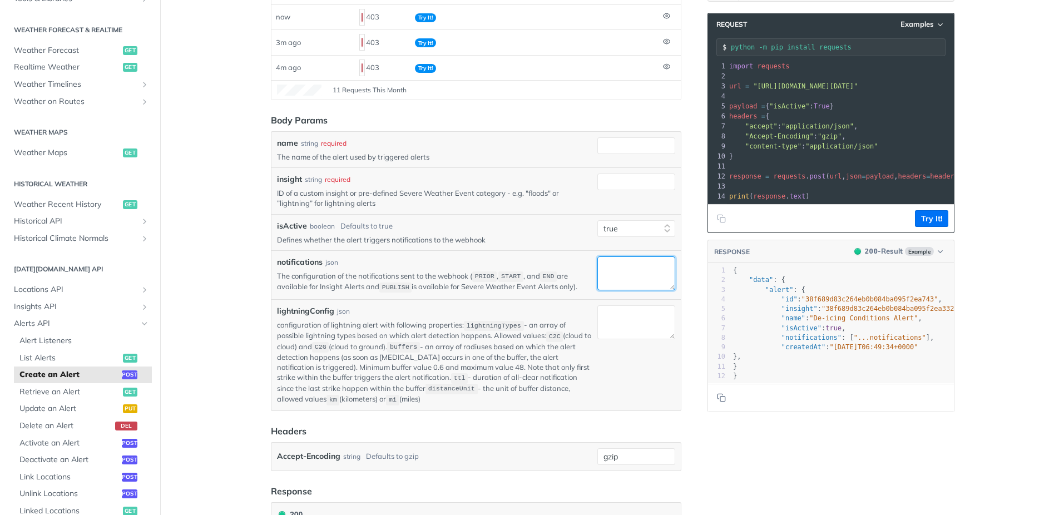
click at [630, 276] on textarea "notifications" at bounding box center [636, 273] width 78 height 34
paste textarea "[ {"type": "PUBLISH", "title": "string", "description": "string"} ]"
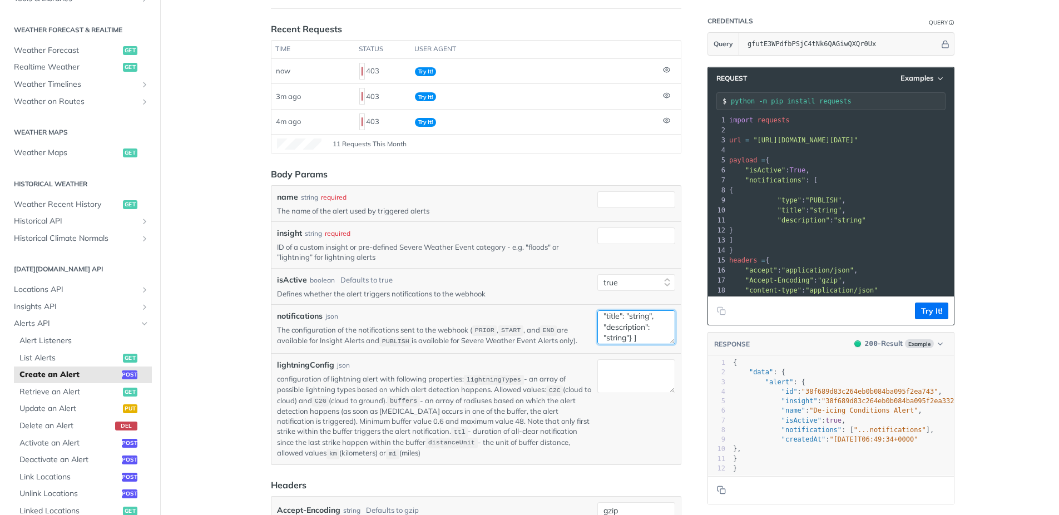
scroll to position [120, 0]
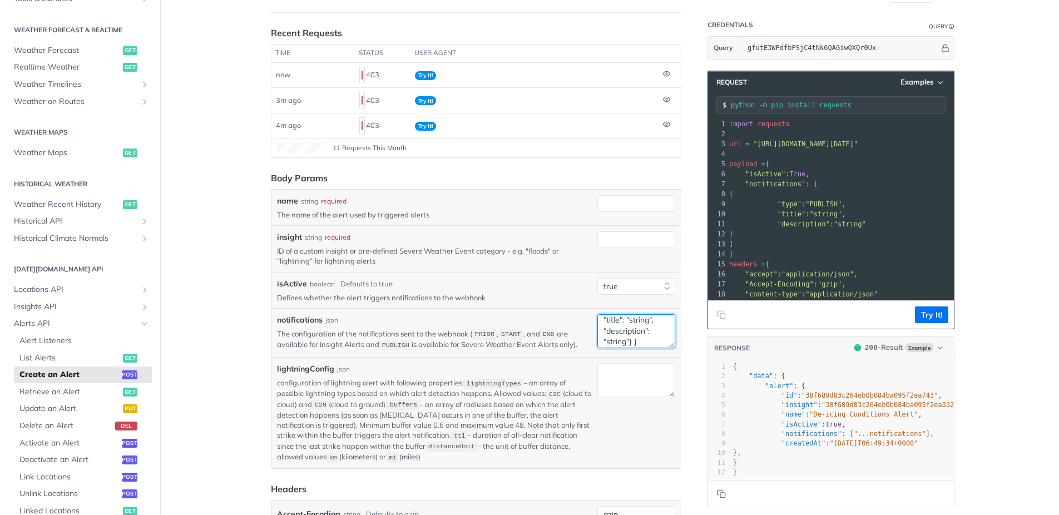
type textarea "[ {"type": "PUBLISH", "title": "string", "description": "string"} ]"
click at [638, 194] on div "name string required The name of the alert used by triggered alerts" at bounding box center [475, 208] width 409 height 36
click at [635, 202] on input "name" at bounding box center [636, 203] width 78 height 17
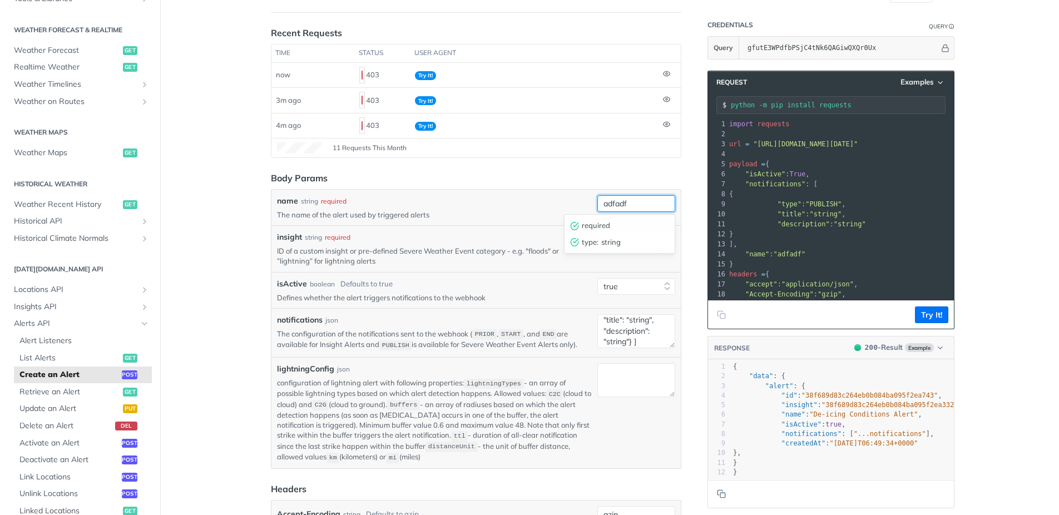
type input "adfadf"
click at [644, 158] on div "time status user agent now 403 Try It! 3m ago 403 Try It! 4m ago 403 Try It! 11…" at bounding box center [476, 101] width 410 height 114
click at [626, 246] on input "insight" at bounding box center [636, 239] width 78 height 17
type input "floods"
click at [652, 209] on input "adfadf" at bounding box center [636, 203] width 78 height 17
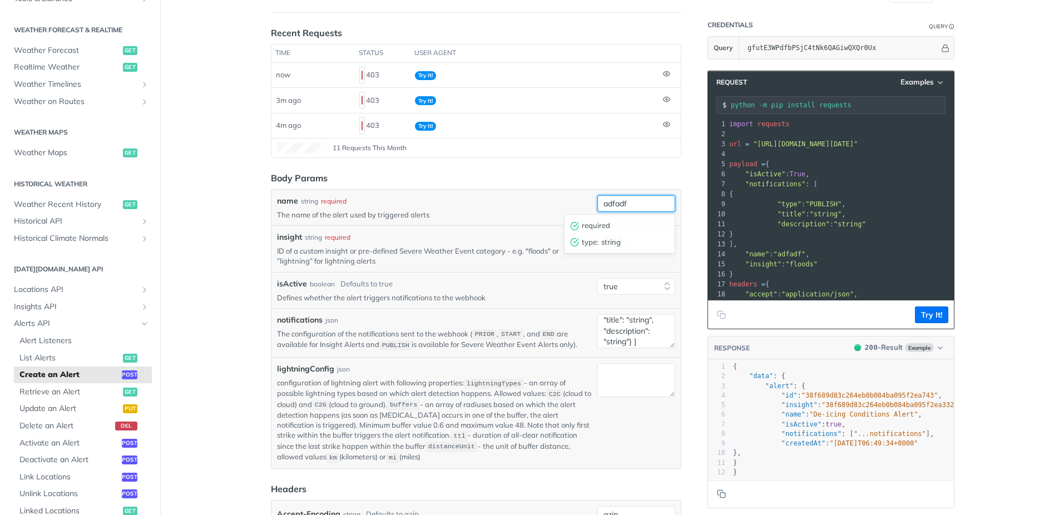
click at [652, 209] on input "adfadf" at bounding box center [636, 203] width 78 height 17
type input "weather api"
click at [1002, 316] on main "JUMP TO ⌘/ Fundamentals Tomorrow.io APIs Weather Data Layers Core Probabilistic…" at bounding box center [529, 376] width 1059 height 872
drag, startPoint x: 928, startPoint y: 317, endPoint x: 959, endPoint y: 332, distance: 34.6
click at [928, 317] on button "Try It!" at bounding box center [931, 314] width 33 height 17
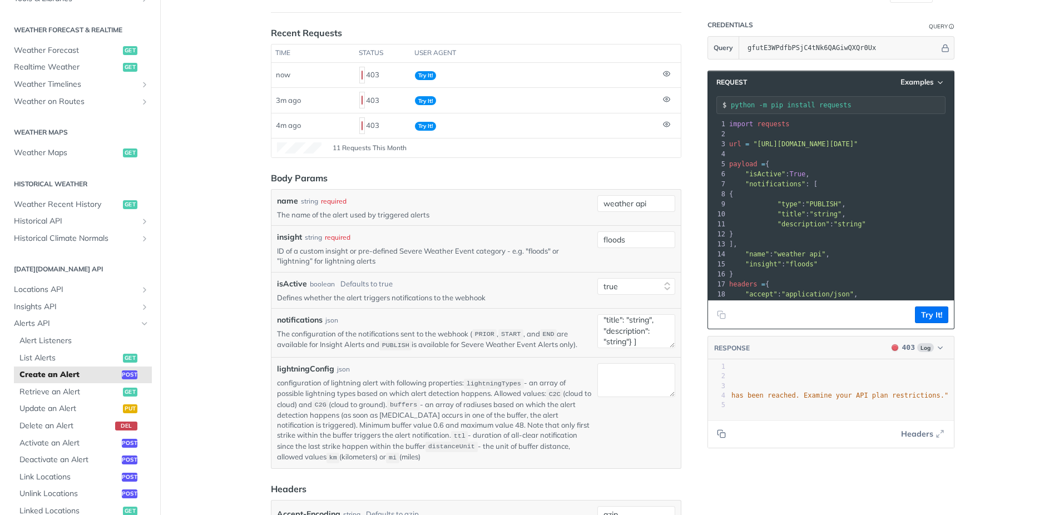
scroll to position [0, 0]
drag, startPoint x: 939, startPoint y: 314, endPoint x: 967, endPoint y: 319, distance: 27.8
click at [940, 314] on button "Try It!" at bounding box center [931, 314] width 33 height 17
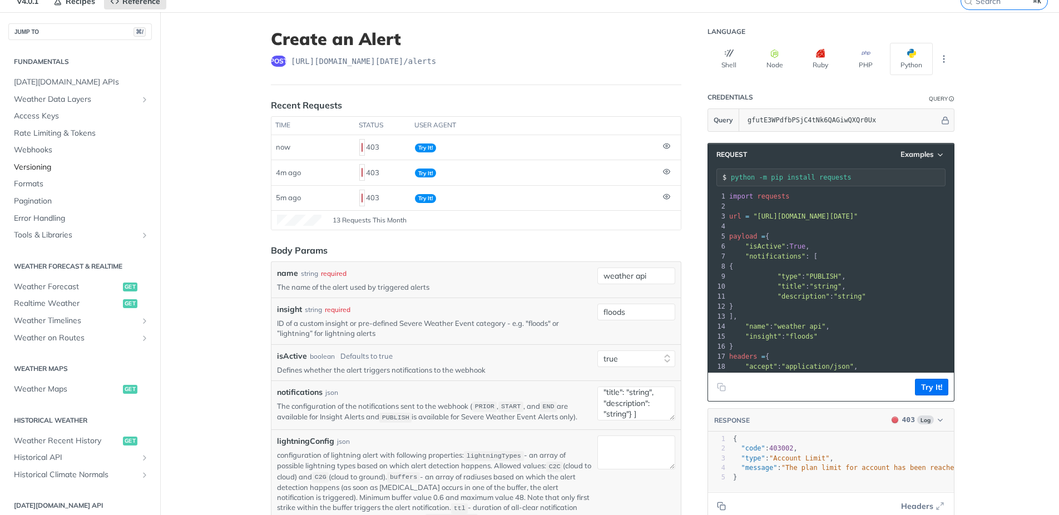
scroll to position [1, 0]
click at [38, 146] on span "Webhooks" at bounding box center [81, 149] width 135 height 11
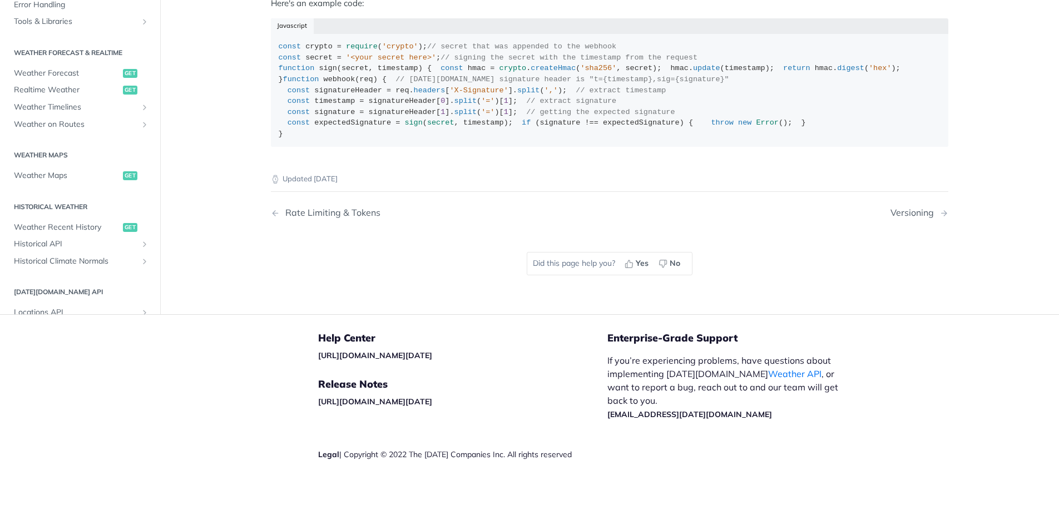
scroll to position [662, 0]
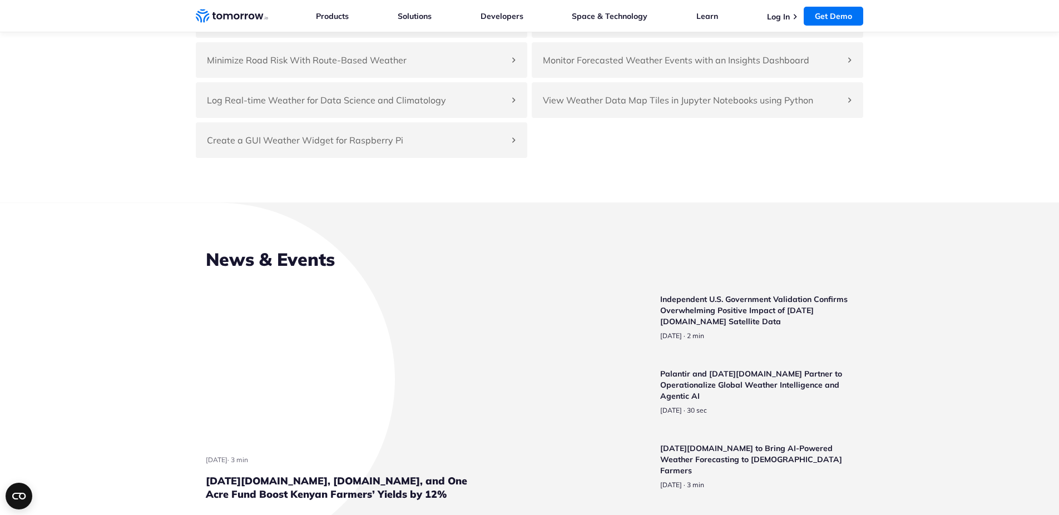
scroll to position [2522, 0]
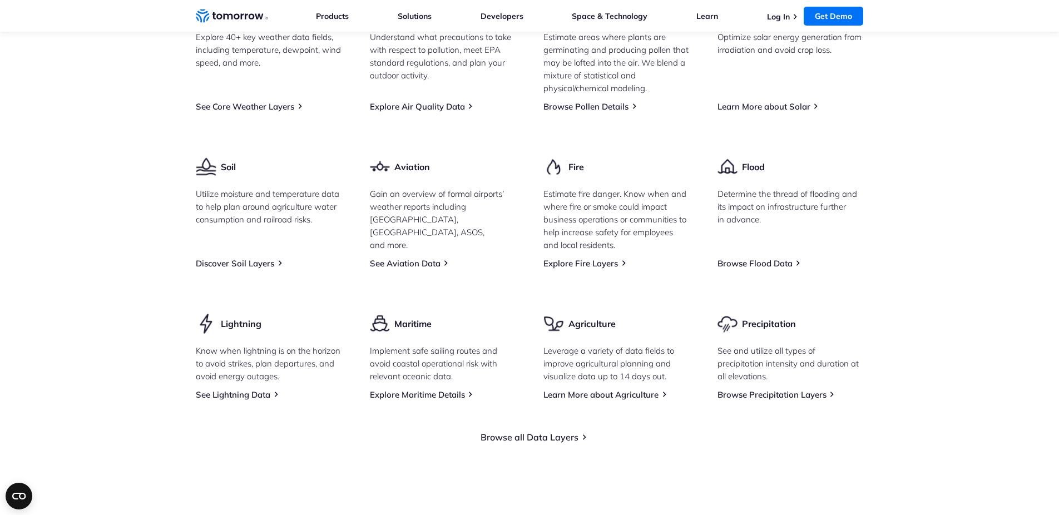
scroll to position [1473, 0]
